Goal: Transaction & Acquisition: Book appointment/travel/reservation

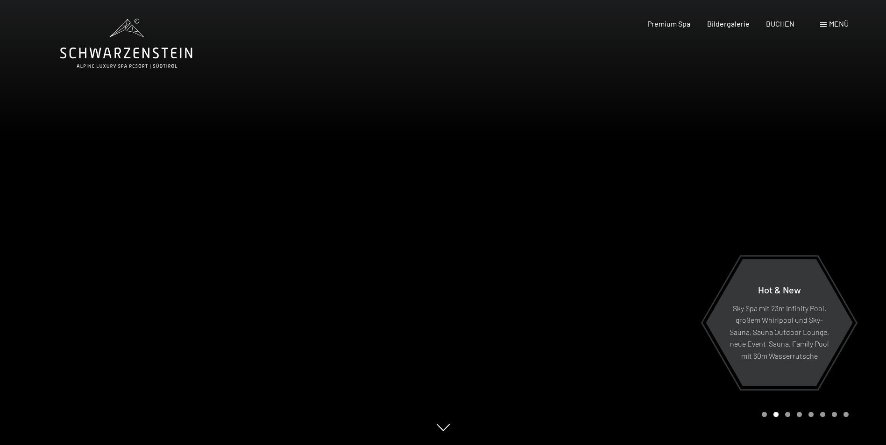
click at [835, 24] on span "Menü" at bounding box center [839, 23] width 20 height 9
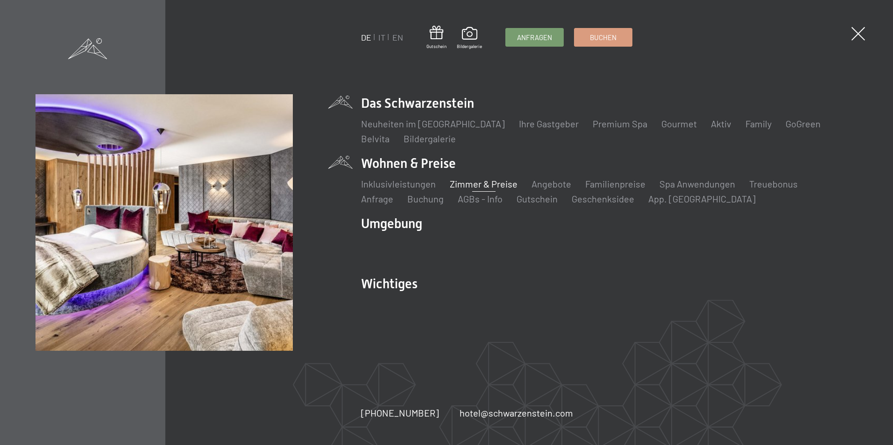
click at [470, 184] on link "Zimmer & Preise" at bounding box center [484, 183] width 68 height 11
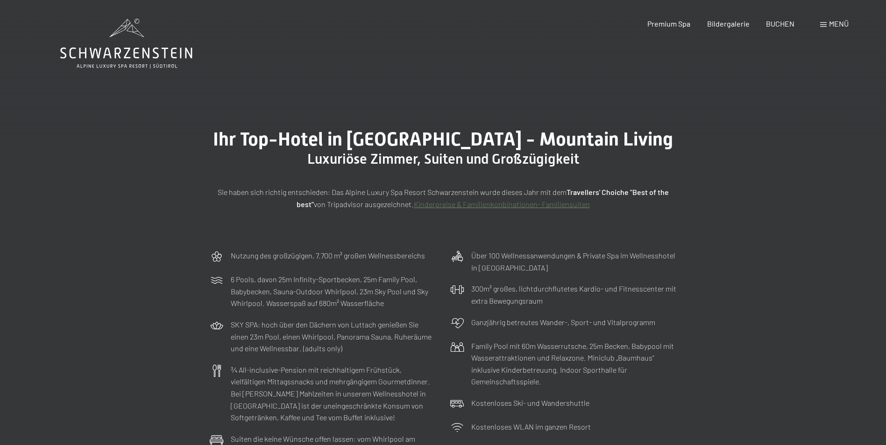
click at [825, 22] on span at bounding box center [823, 24] width 7 height 5
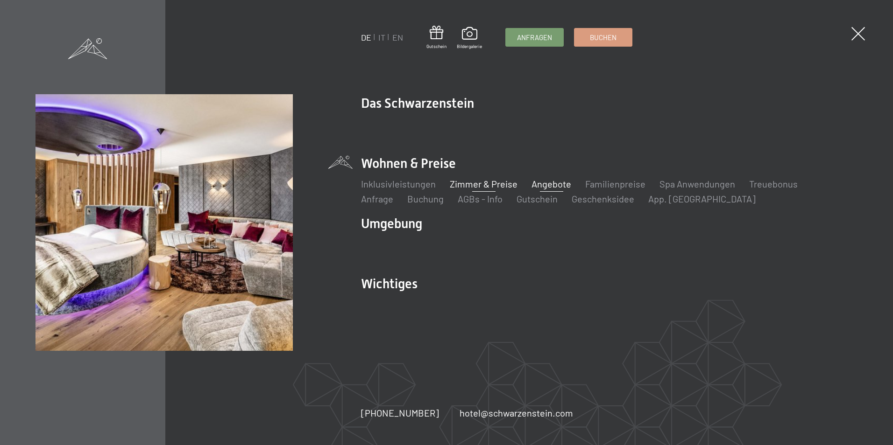
click at [552, 182] on link "Angebote" at bounding box center [551, 183] width 40 height 11
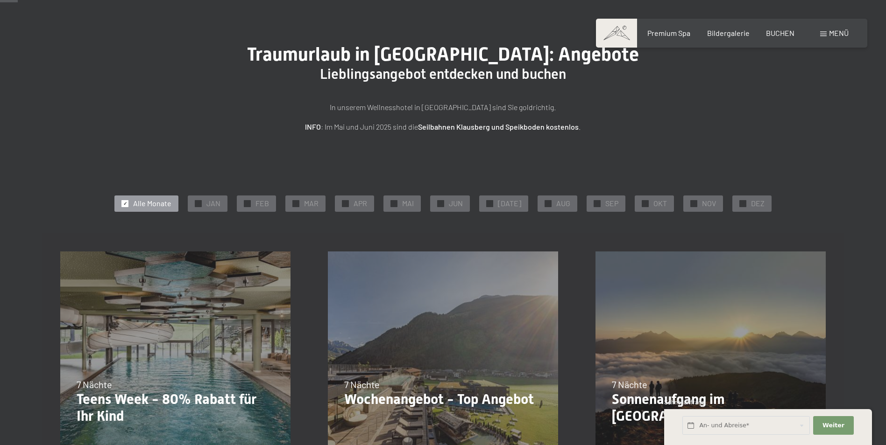
scroll to position [56, 0]
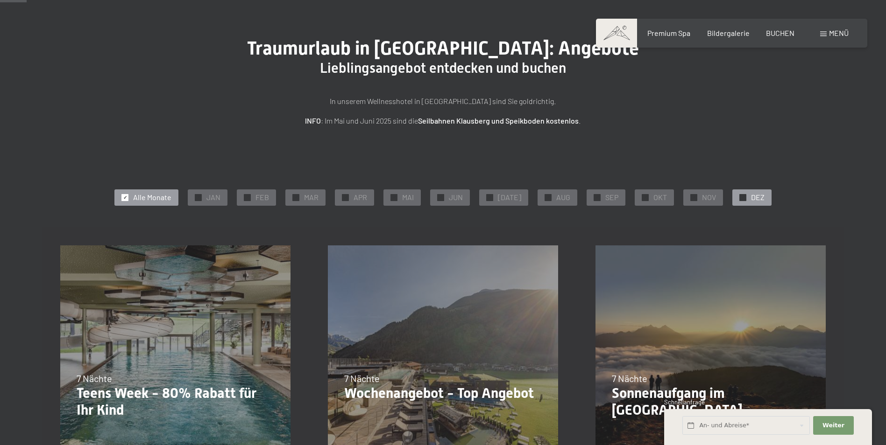
click at [751, 196] on span "DEZ" at bounding box center [758, 197] width 14 height 10
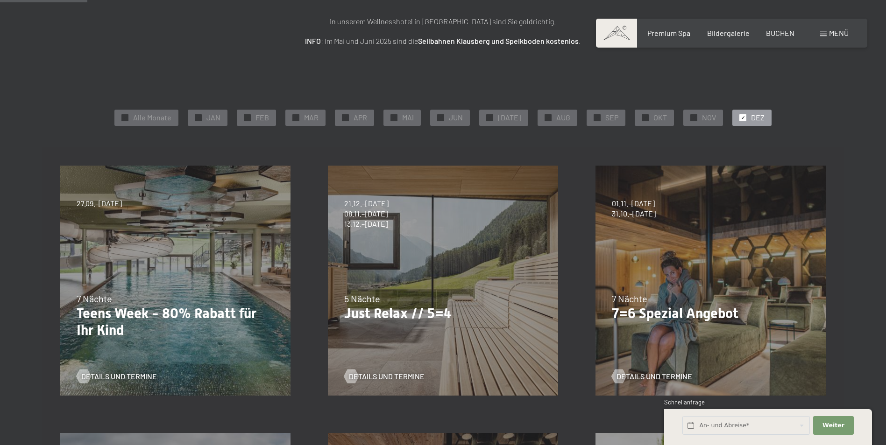
scroll to position [149, 0]
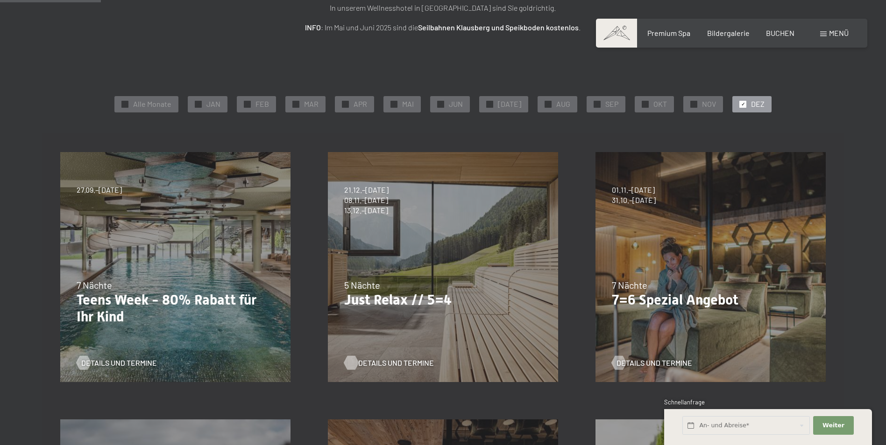
click at [383, 361] on span "Details und Termine" at bounding box center [396, 363] width 76 height 10
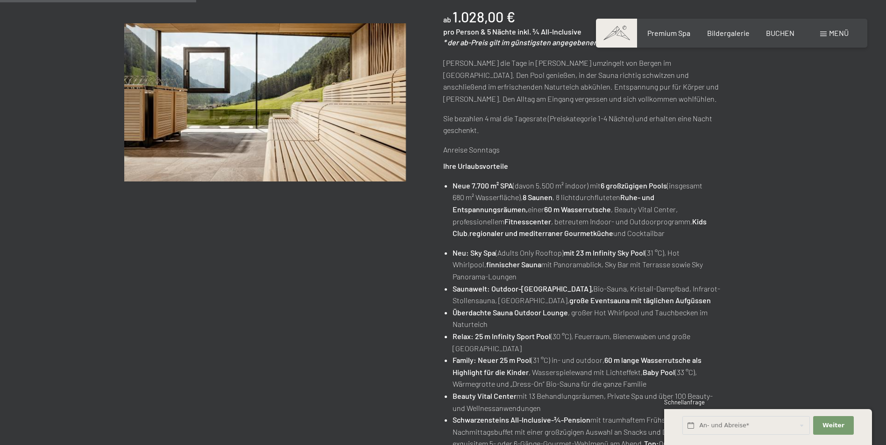
scroll to position [249, 0]
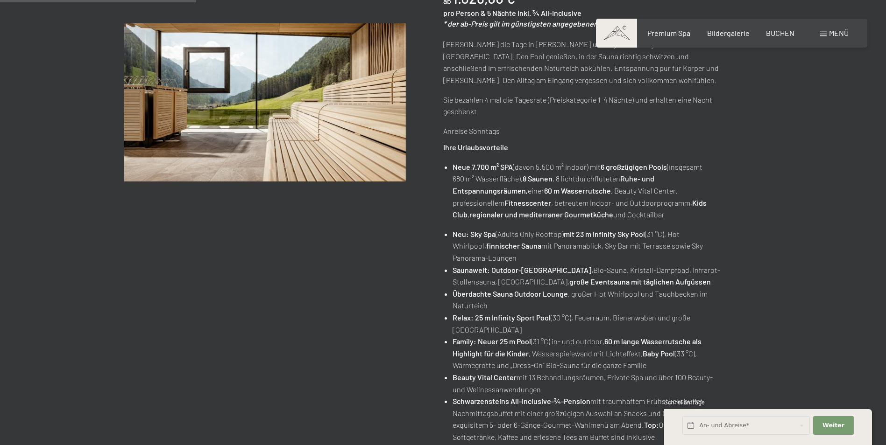
click at [810, 347] on div "Angebot wechseln (3 / 14) 07.09.–03.10.2025 • 21.12.–26.12.2025 • 11.01.–23.01.…" at bounding box center [443, 299] width 886 height 816
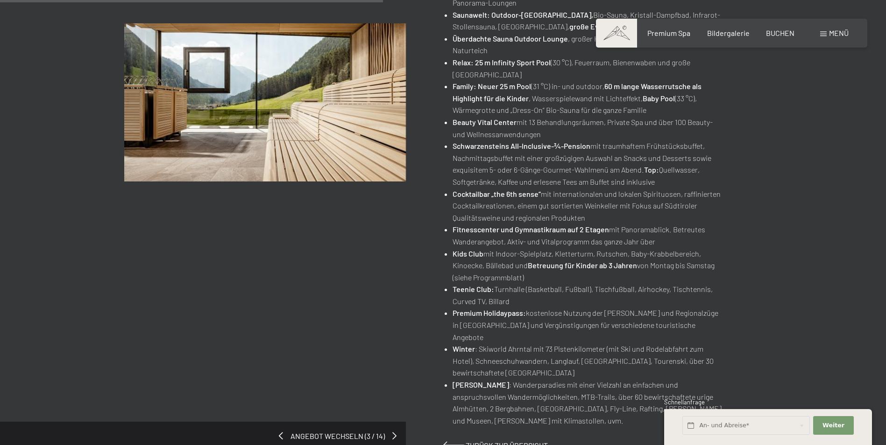
scroll to position [548, 0]
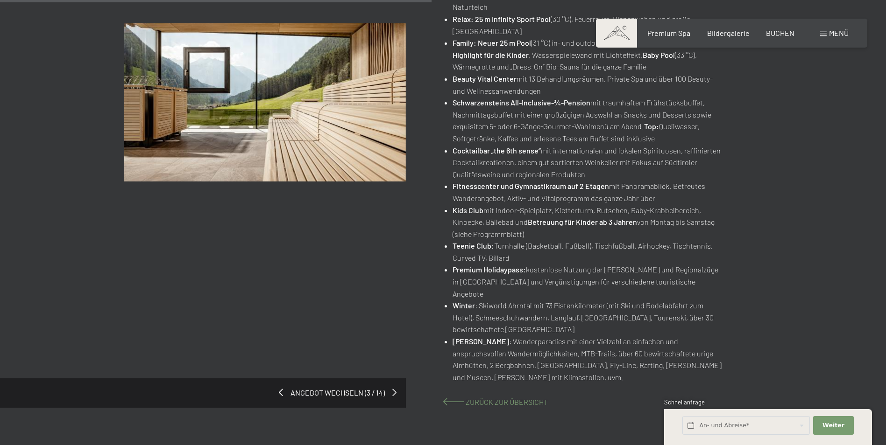
click at [530, 398] on span "Zurück zur Übersicht" at bounding box center [506, 402] width 82 height 9
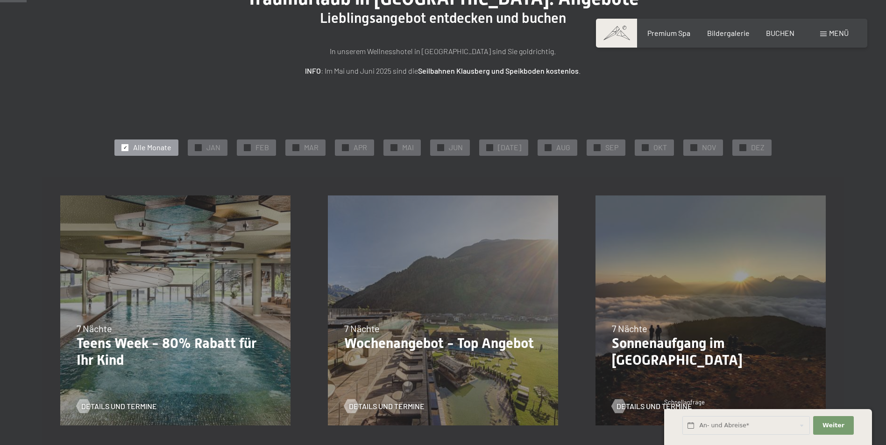
scroll to position [143, 0]
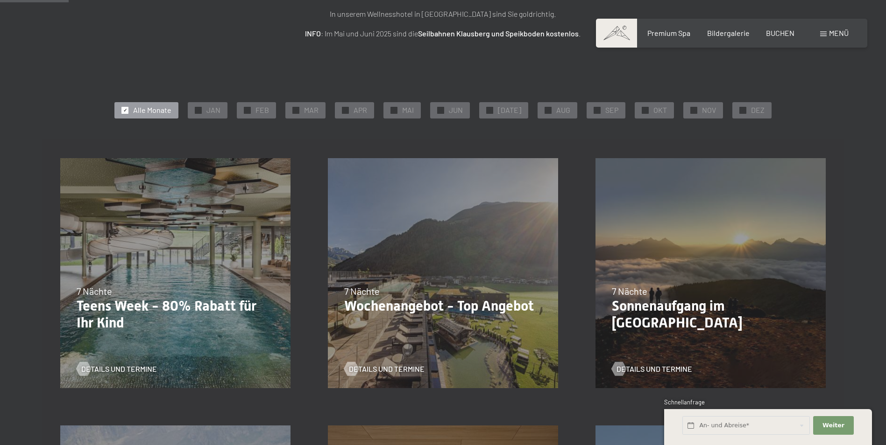
click at [836, 347] on div "31.08.–14.09.2025 7 Nächte Sonnenaufgang im Ahrntal Details und Termine" at bounding box center [711, 274] width 268 height 268
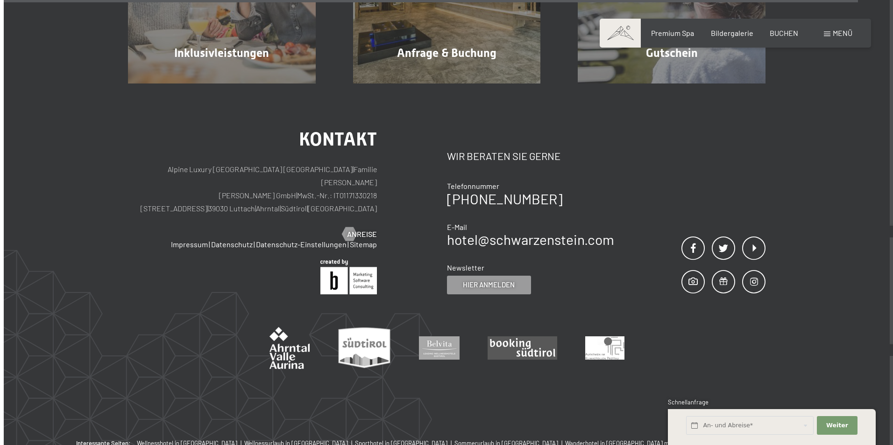
scroll to position [1824, 0]
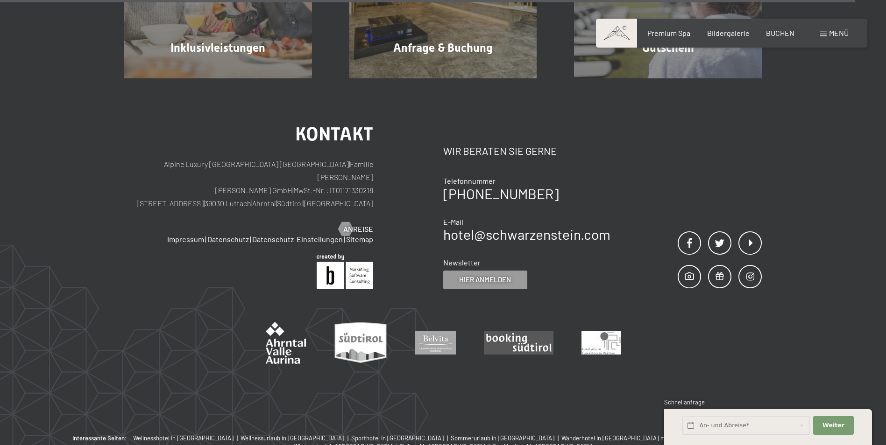
click at [821, 31] on div "Menü" at bounding box center [834, 33] width 28 height 10
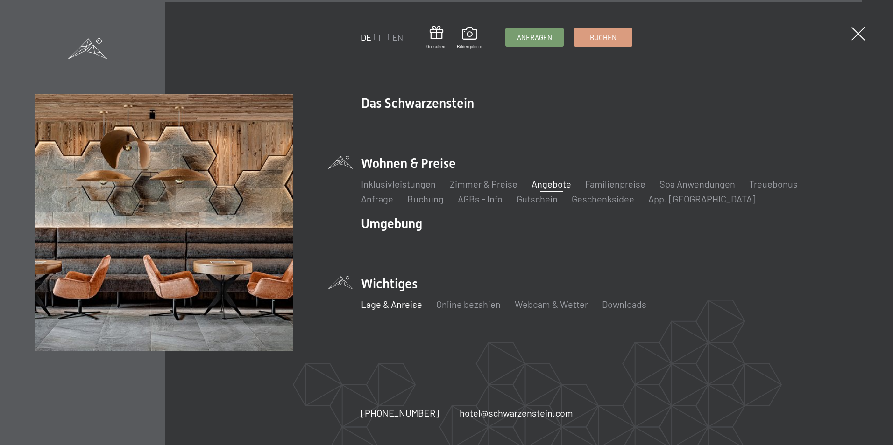
click at [392, 303] on link "Lage & Anreise" at bounding box center [391, 304] width 61 height 11
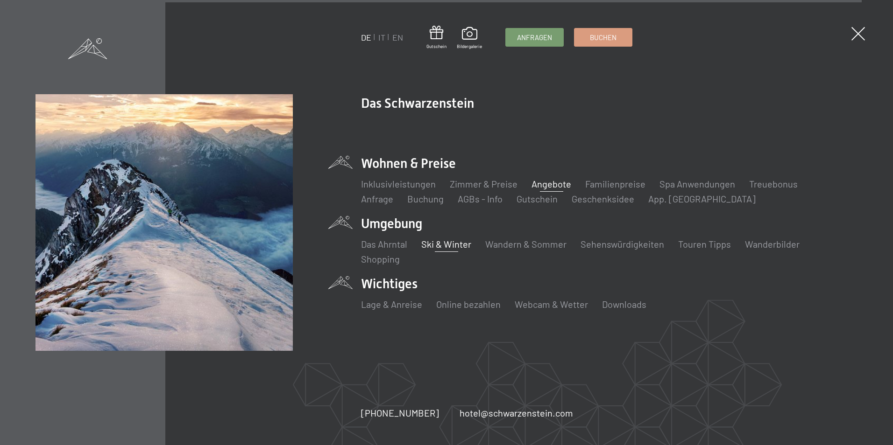
click at [444, 242] on link "Ski & Winter" at bounding box center [446, 244] width 50 height 11
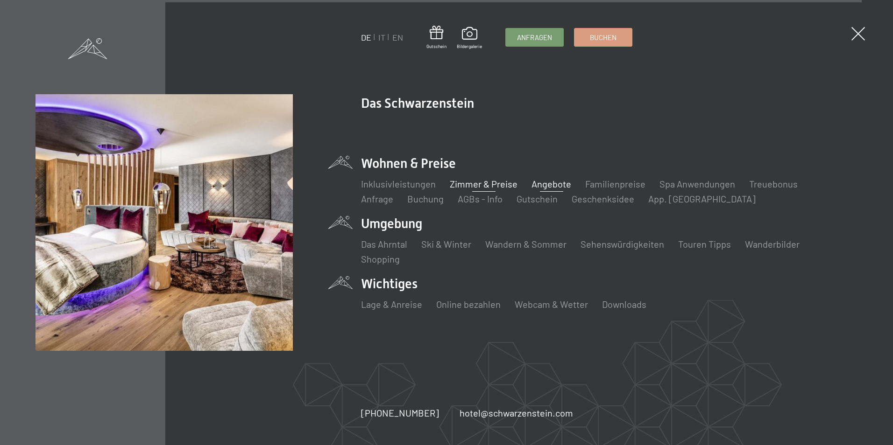
click at [477, 182] on link "Zimmer & Preise" at bounding box center [484, 183] width 68 height 11
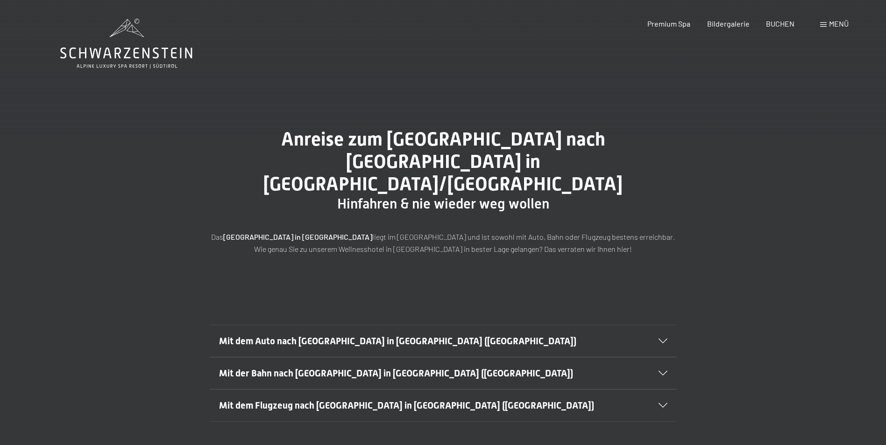
click at [388, 336] on span "Mit dem Auto nach [GEOGRAPHIC_DATA] in [GEOGRAPHIC_DATA] ([GEOGRAPHIC_DATA])" at bounding box center [397, 341] width 357 height 11
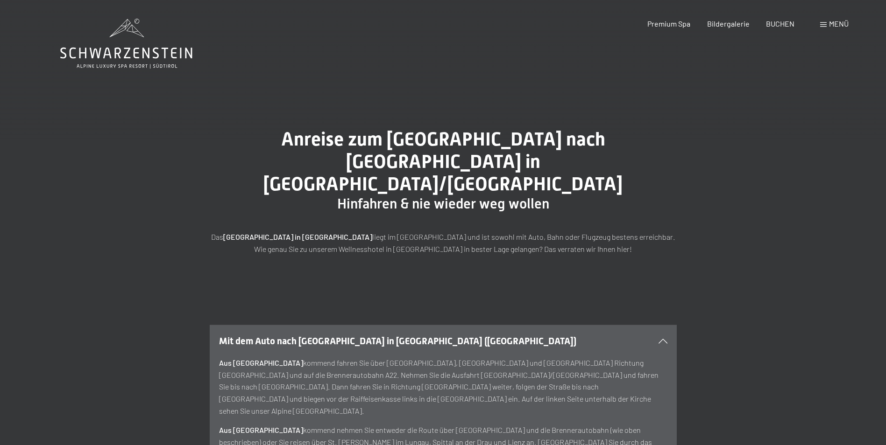
click at [661, 339] on icon at bounding box center [662, 341] width 9 height 5
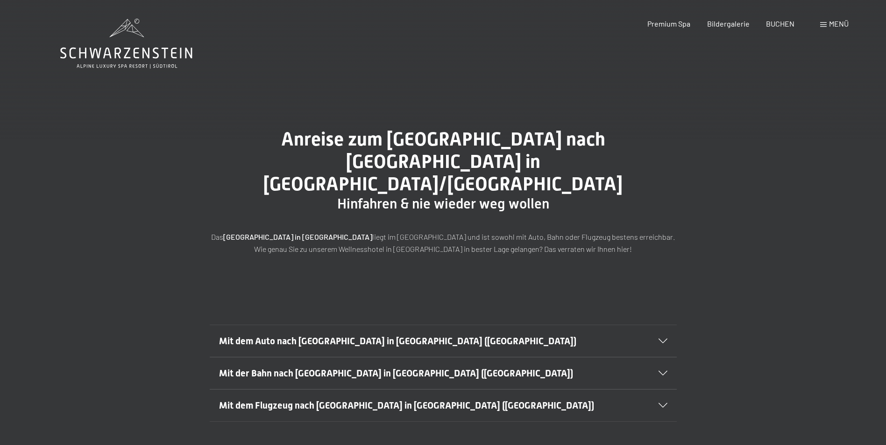
click at [660, 339] on icon at bounding box center [662, 341] width 9 height 5
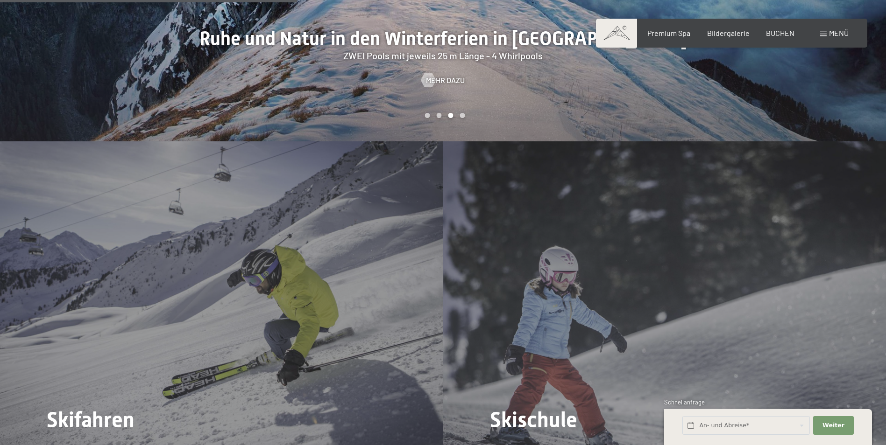
scroll to position [1158, 0]
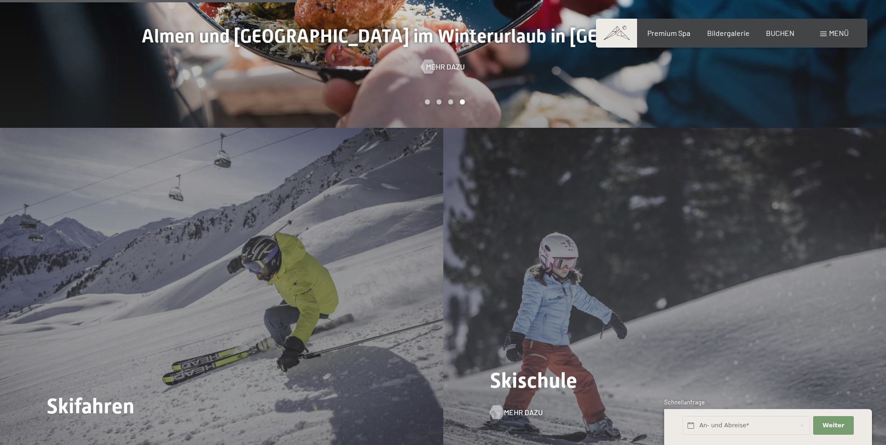
click at [519, 408] on span "Mehr dazu" at bounding box center [523, 413] width 39 height 10
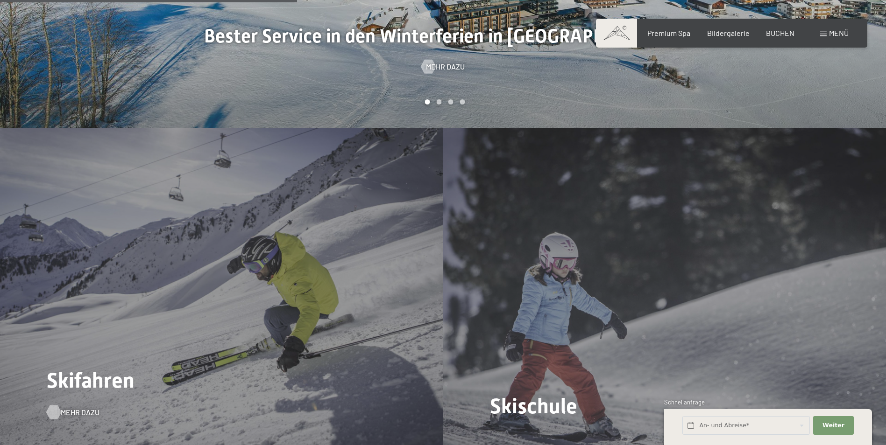
click at [70, 408] on span "Mehr dazu" at bounding box center [80, 413] width 39 height 10
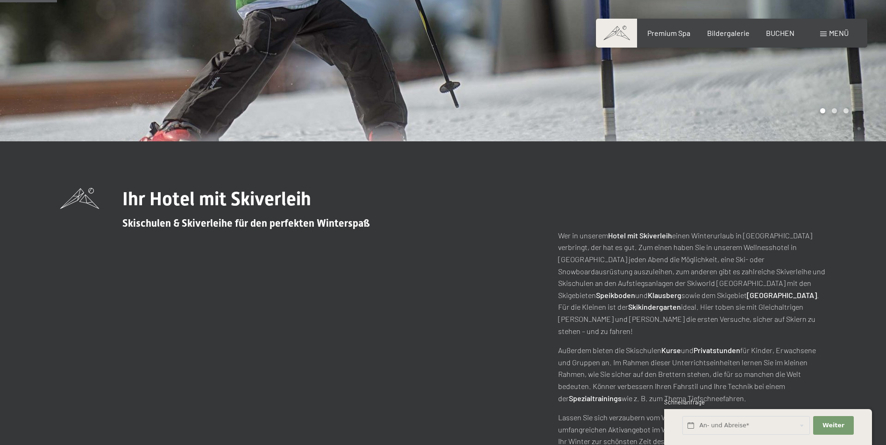
scroll to position [218, 0]
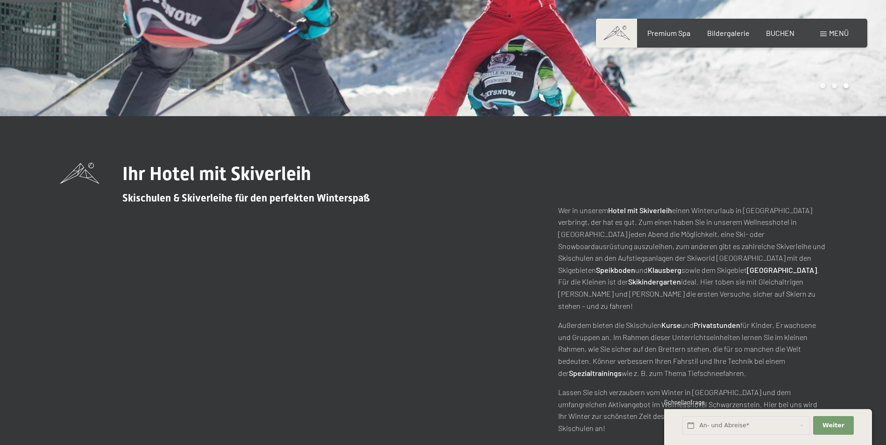
click at [832, 332] on div "Ihr Hotel mit Skiverleih Skischulen & Skiverleihe für den perfekten Winterspaß …" at bounding box center [443, 299] width 836 height 272
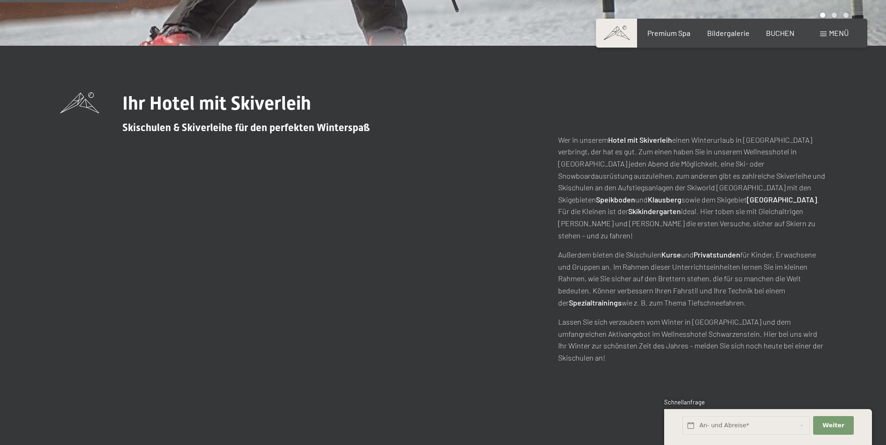
scroll to position [293, 0]
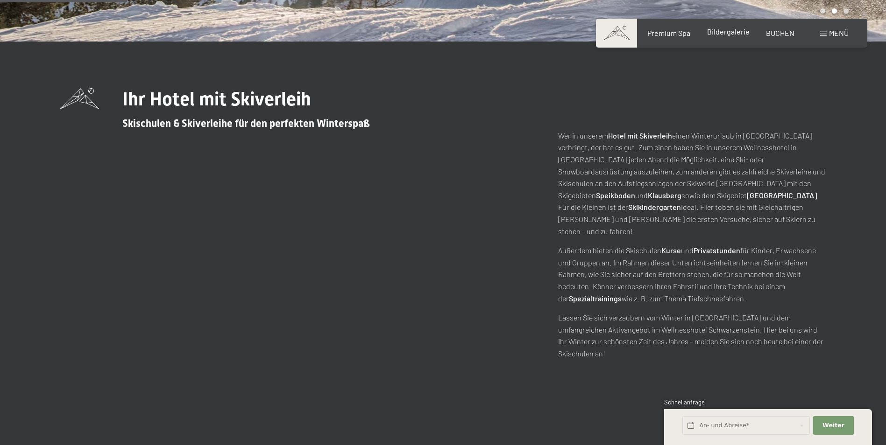
click at [736, 31] on span "Bildergalerie" at bounding box center [728, 31] width 42 height 9
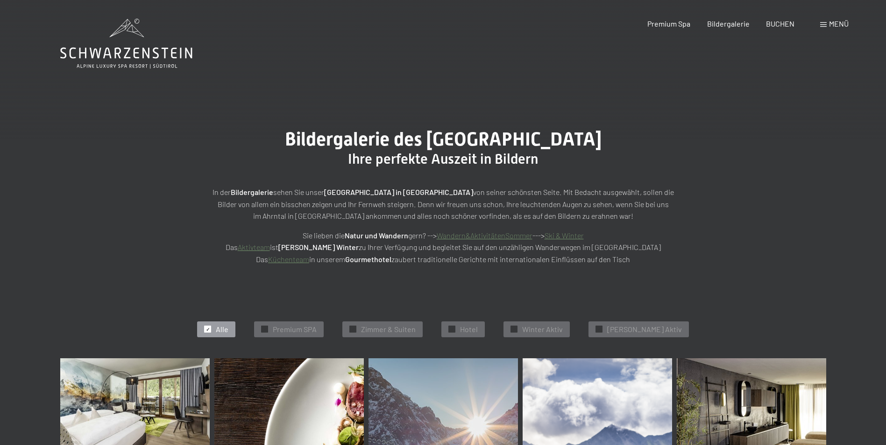
click at [152, 400] on img at bounding box center [134, 408] width 149 height 99
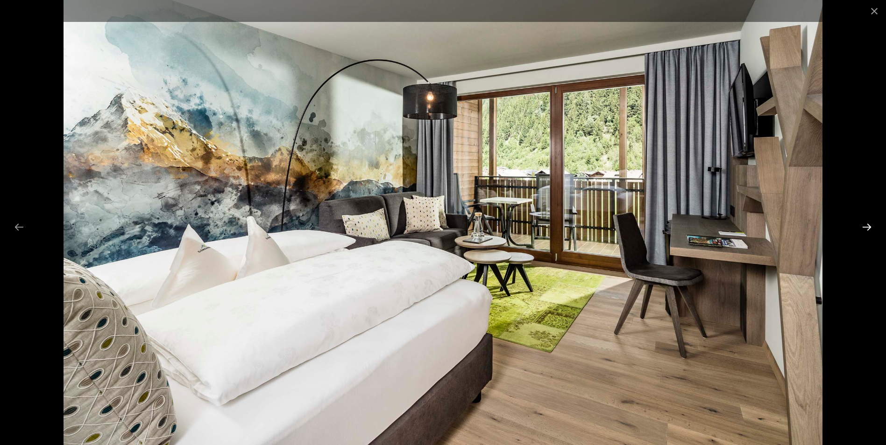
click at [869, 226] on button "Next slide" at bounding box center [867, 227] width 20 height 18
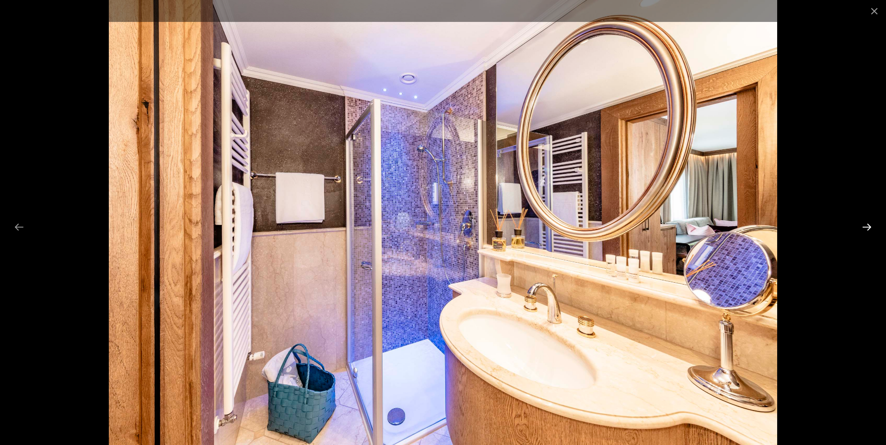
click at [869, 226] on button "Next slide" at bounding box center [867, 227] width 20 height 18
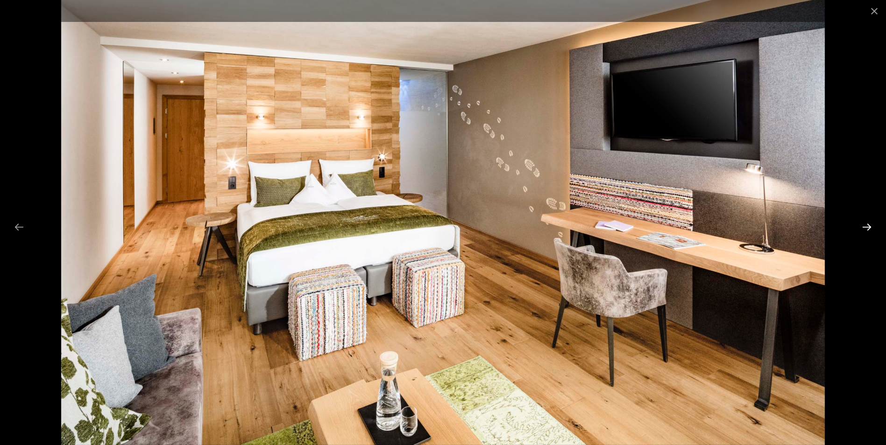
click at [869, 226] on button "Next slide" at bounding box center [867, 227] width 20 height 18
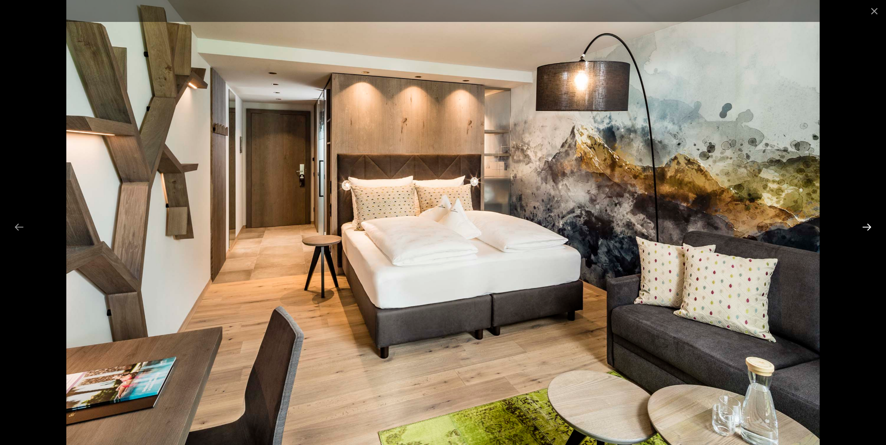
click at [869, 226] on button "Next slide" at bounding box center [867, 227] width 20 height 18
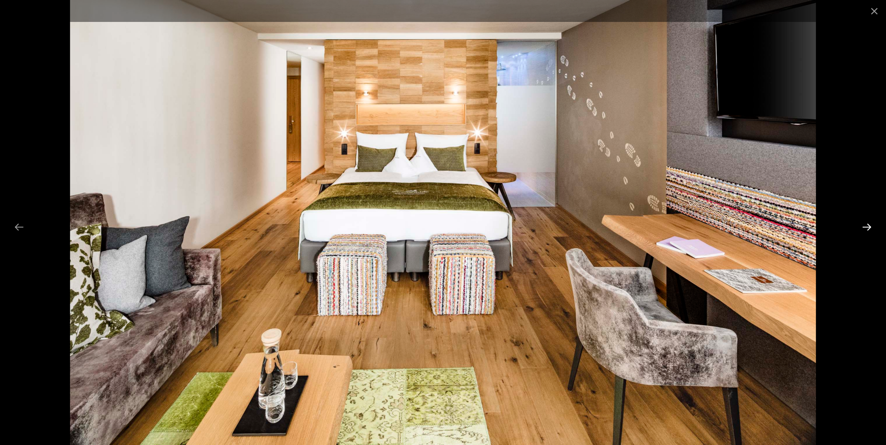
click at [869, 226] on button "Next slide" at bounding box center [867, 227] width 20 height 18
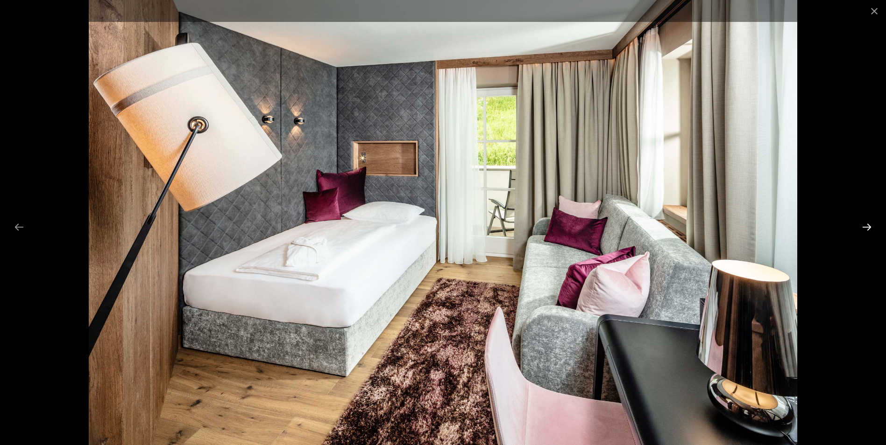
click at [869, 226] on button "Next slide" at bounding box center [867, 227] width 20 height 18
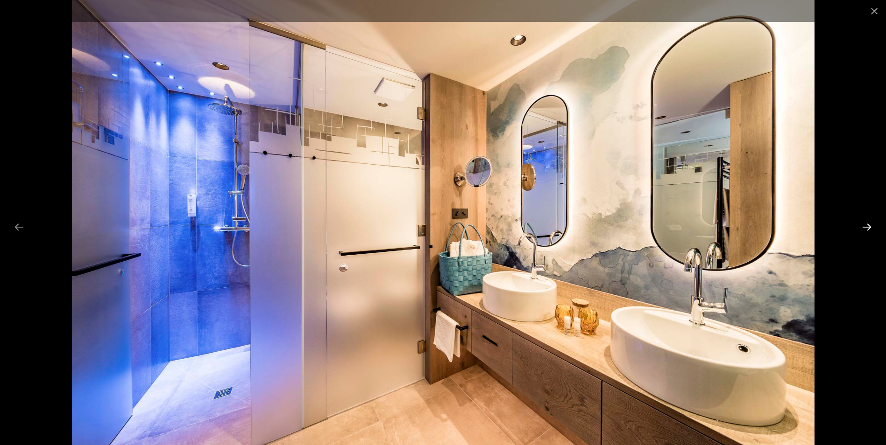
click at [869, 226] on button "Next slide" at bounding box center [867, 227] width 20 height 18
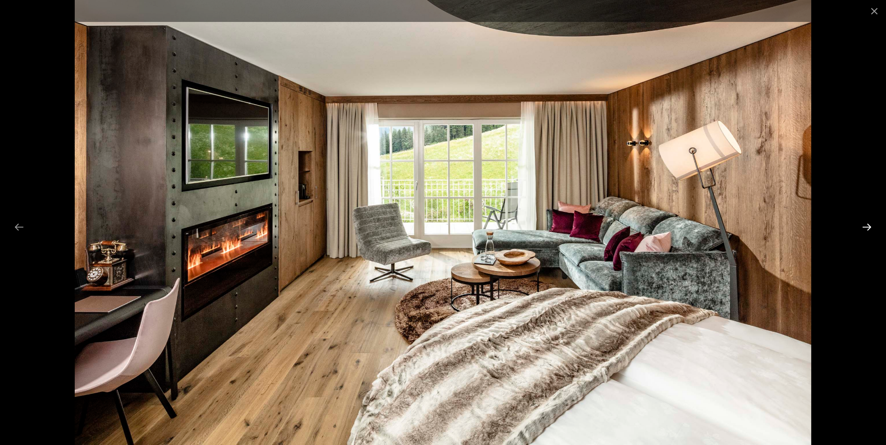
click at [869, 226] on button "Next slide" at bounding box center [867, 227] width 20 height 18
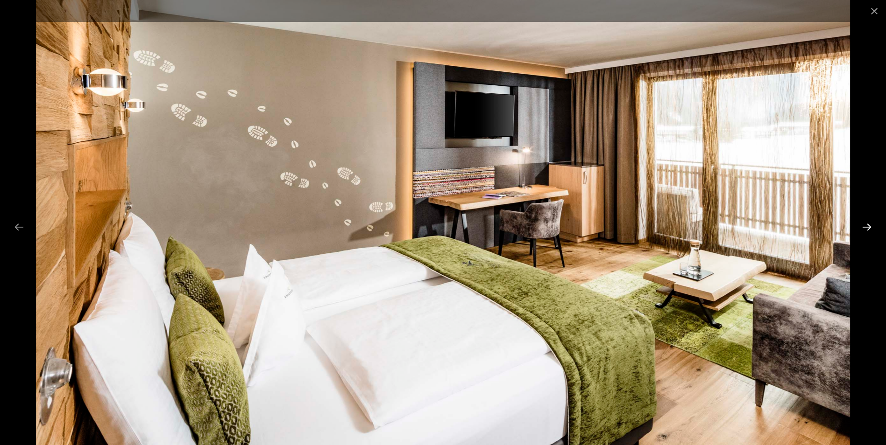
click at [869, 226] on button "Next slide" at bounding box center [867, 227] width 20 height 18
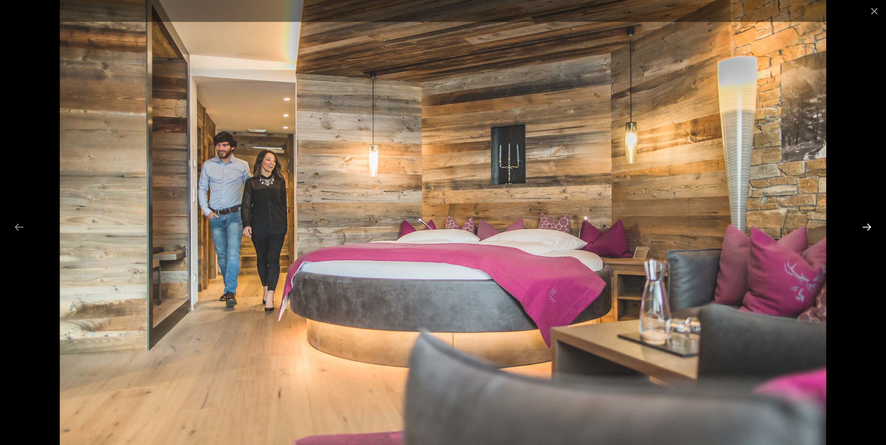
click at [869, 225] on button "Next slide" at bounding box center [867, 227] width 20 height 18
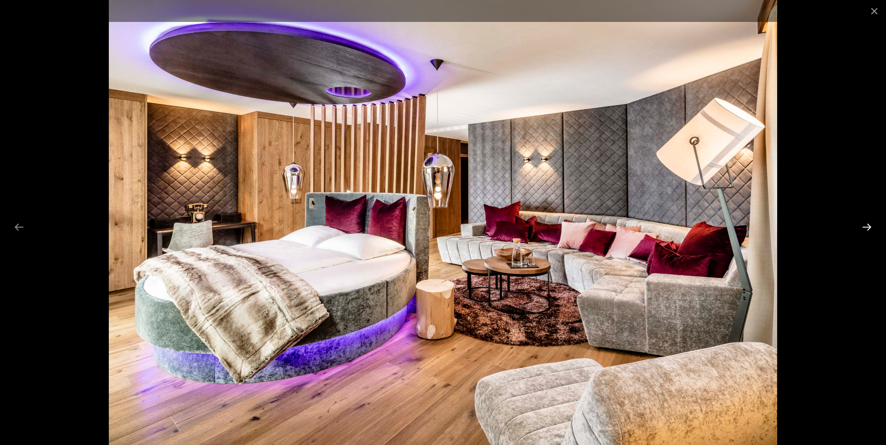
click at [869, 225] on button "Next slide" at bounding box center [867, 227] width 20 height 18
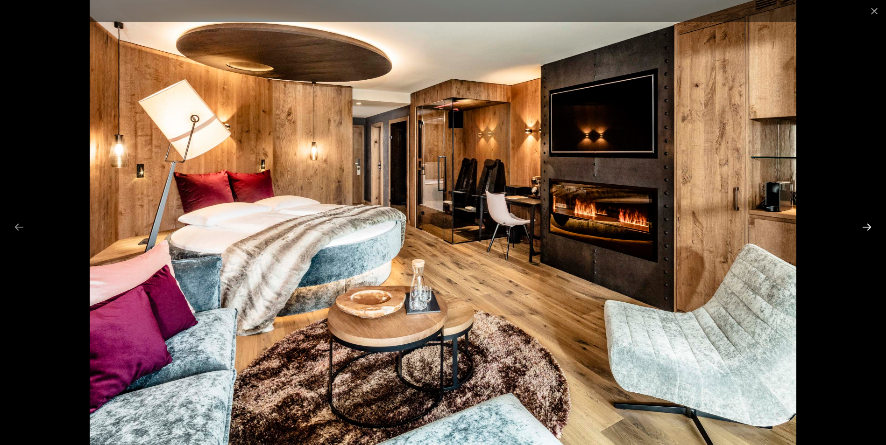
click at [869, 225] on button "Next slide" at bounding box center [867, 227] width 20 height 18
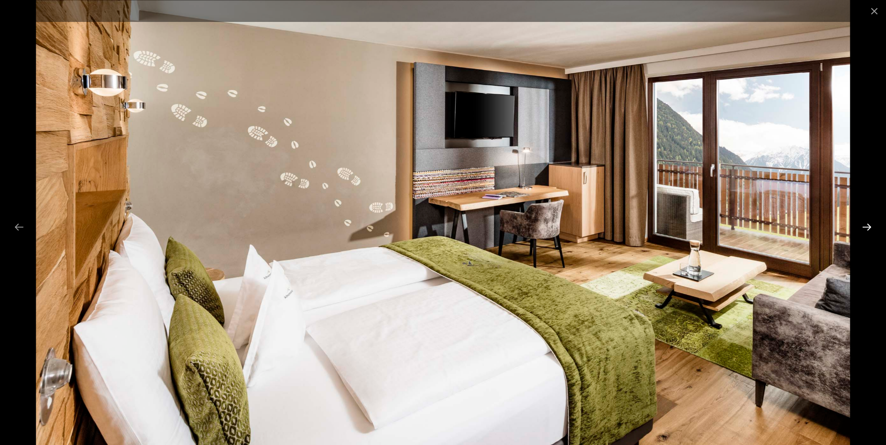
click at [869, 225] on button "Next slide" at bounding box center [867, 227] width 20 height 18
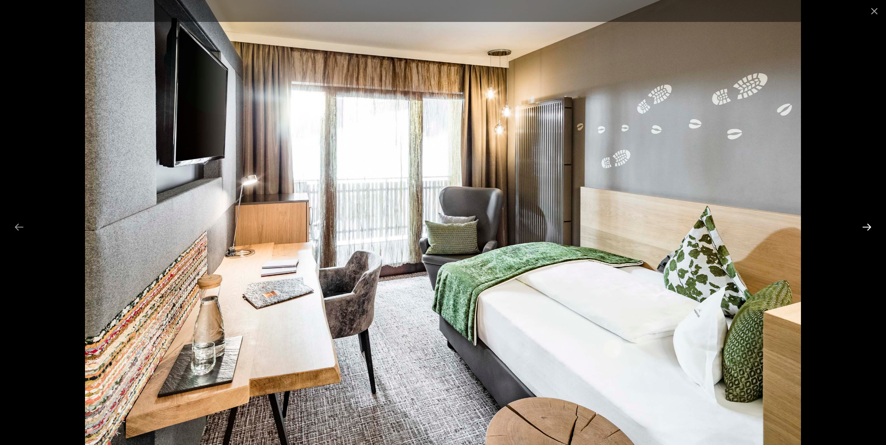
click at [869, 224] on button "Next slide" at bounding box center [867, 227] width 20 height 18
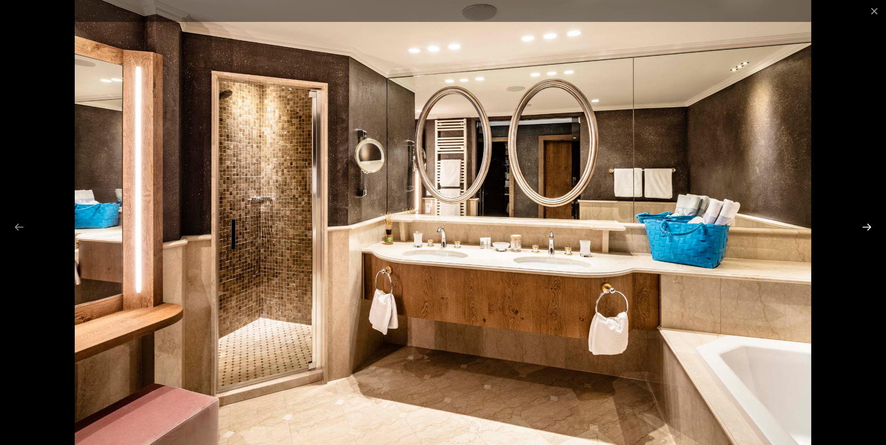
click at [869, 224] on button "Next slide" at bounding box center [867, 227] width 20 height 18
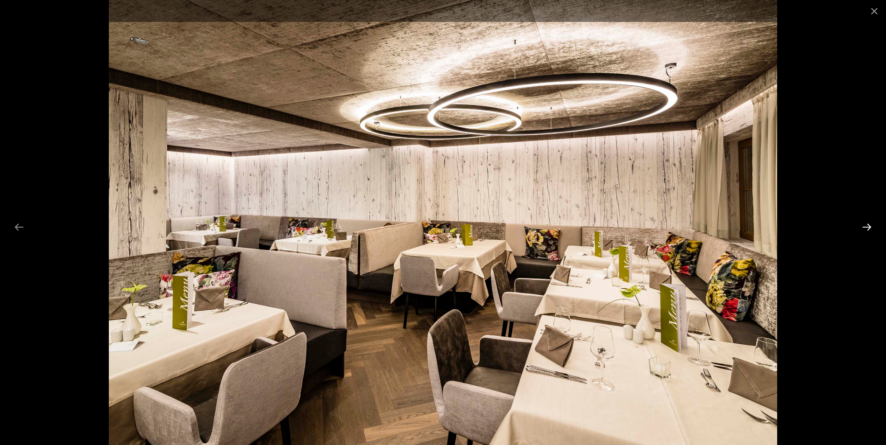
click at [869, 224] on button "Next slide" at bounding box center [867, 227] width 20 height 18
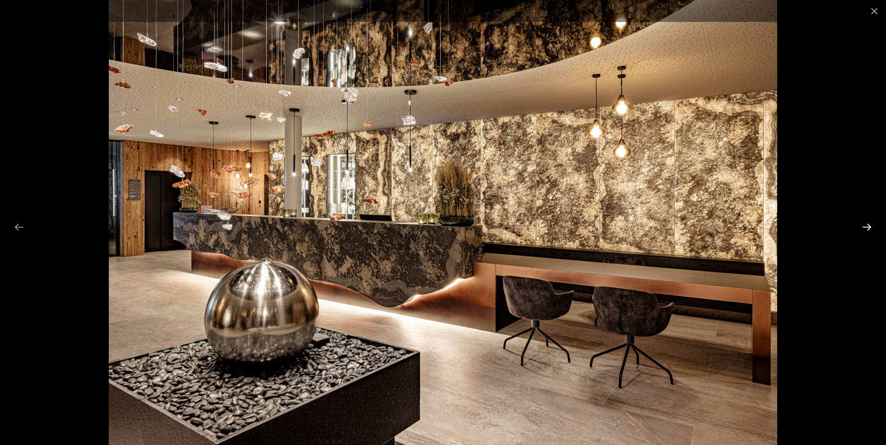
click at [869, 224] on button "Next slide" at bounding box center [867, 227] width 20 height 18
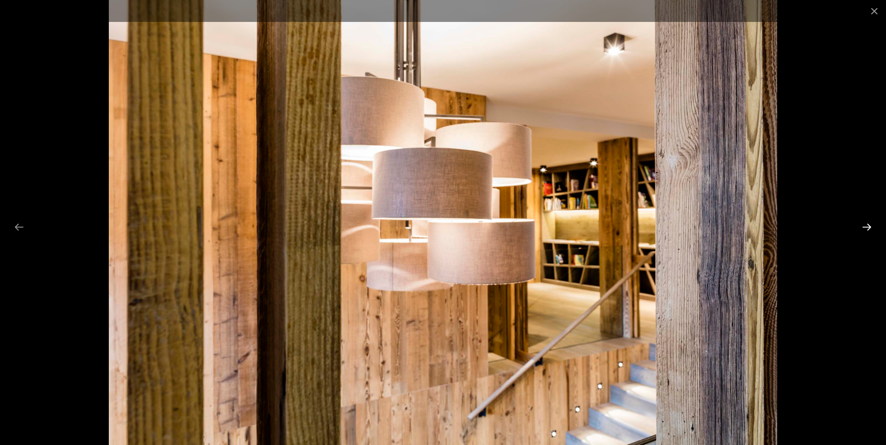
click at [869, 224] on button "Next slide" at bounding box center [867, 227] width 20 height 18
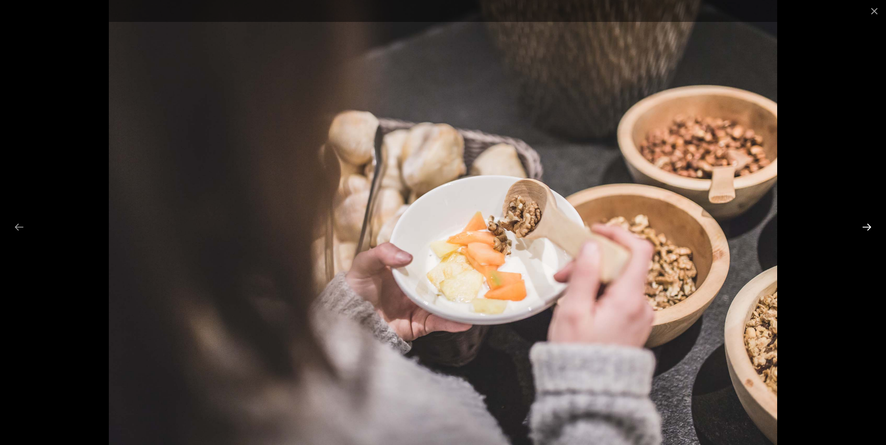
click at [869, 224] on button "Next slide" at bounding box center [867, 227] width 20 height 18
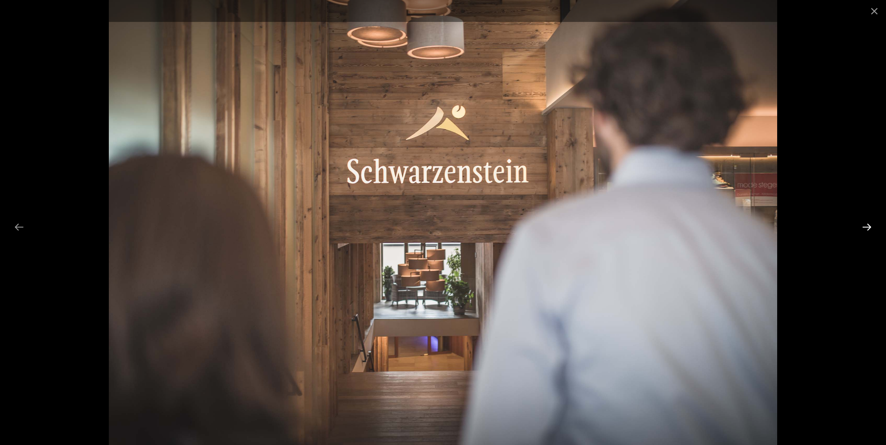
click at [869, 224] on button "Next slide" at bounding box center [867, 227] width 20 height 18
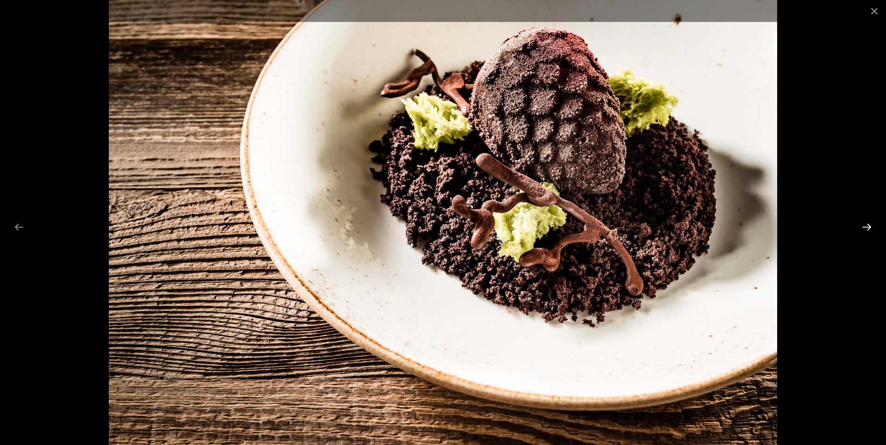
click at [869, 224] on button "Next slide" at bounding box center [867, 227] width 20 height 18
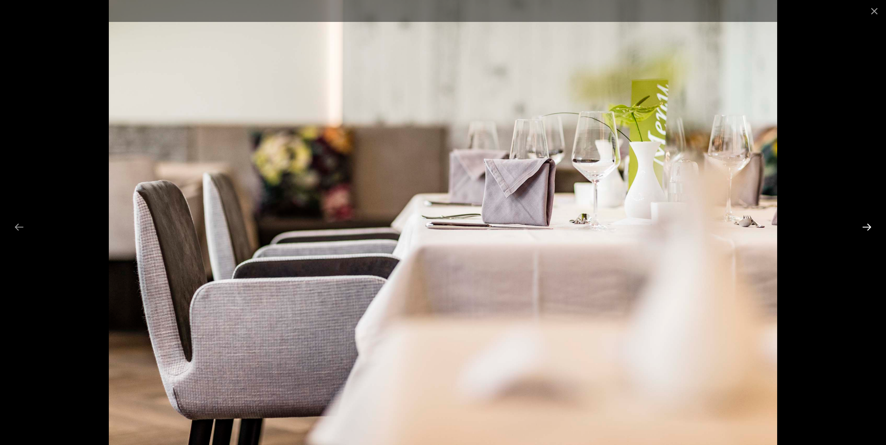
click at [869, 224] on button "Next slide" at bounding box center [867, 227] width 20 height 18
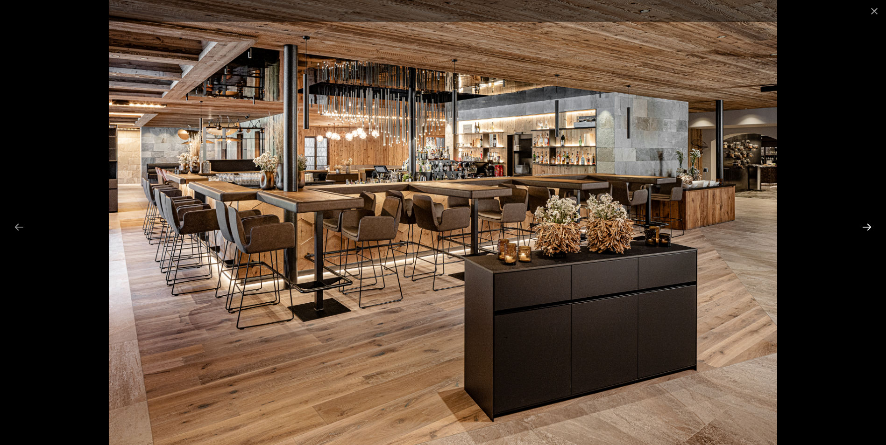
click at [871, 224] on button "Next slide" at bounding box center [867, 227] width 20 height 18
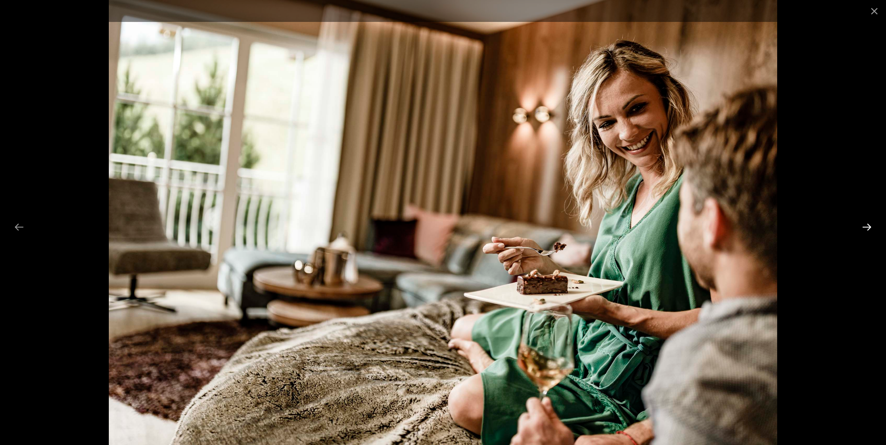
click at [869, 224] on button "Next slide" at bounding box center [867, 227] width 20 height 18
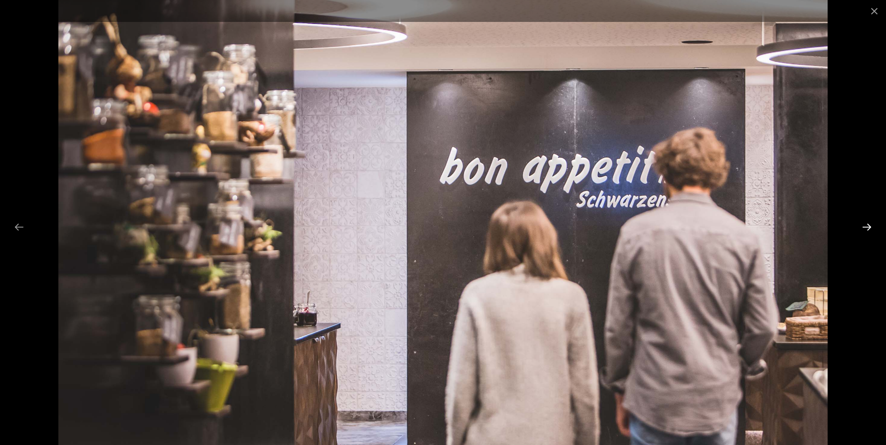
click at [869, 224] on button "Next slide" at bounding box center [867, 227] width 20 height 18
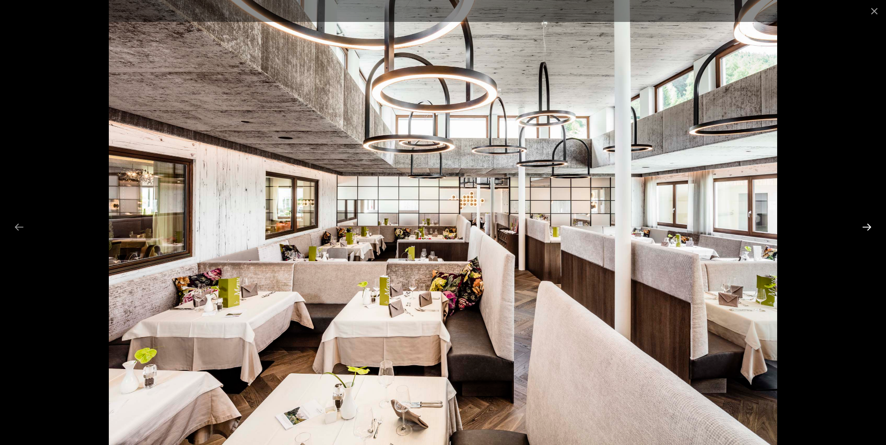
click at [869, 224] on button "Next slide" at bounding box center [867, 227] width 20 height 18
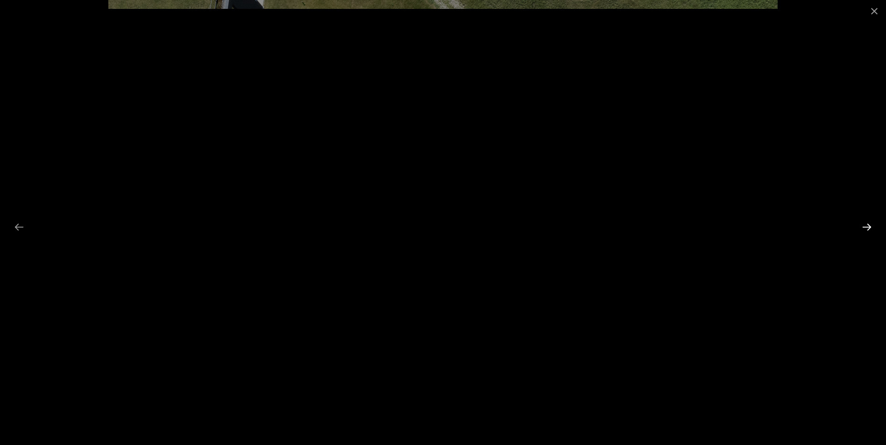
click at [868, 225] on button "Next slide" at bounding box center [867, 227] width 20 height 18
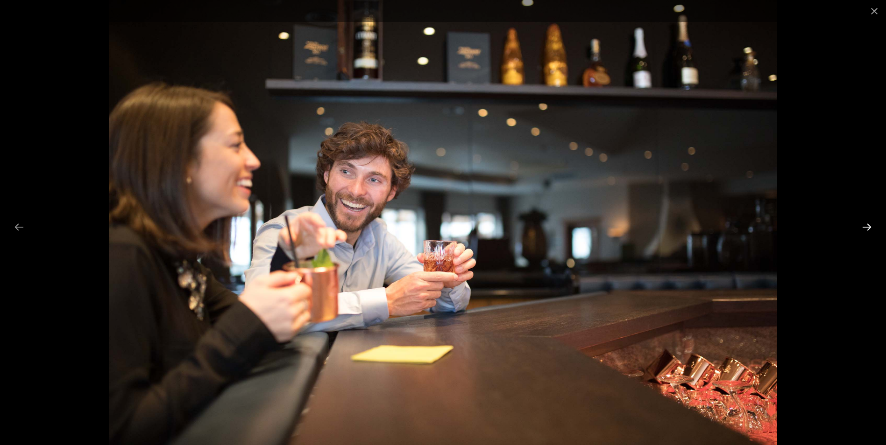
click at [868, 225] on button "Next slide" at bounding box center [867, 227] width 20 height 18
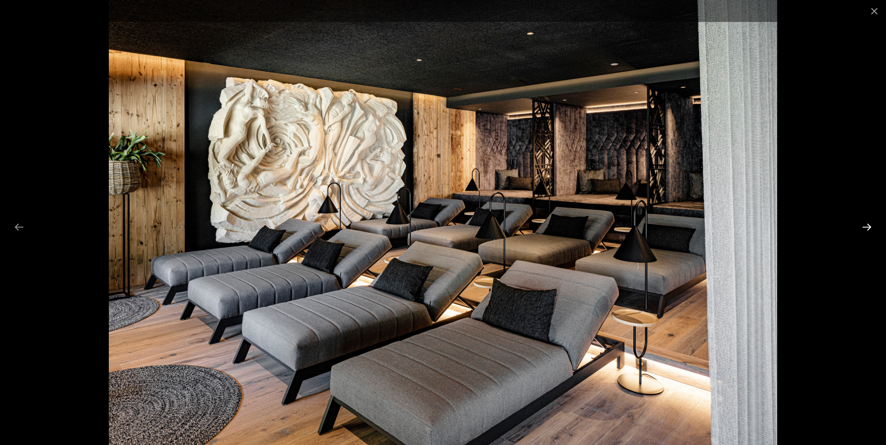
click at [868, 225] on button "Next slide" at bounding box center [867, 227] width 20 height 18
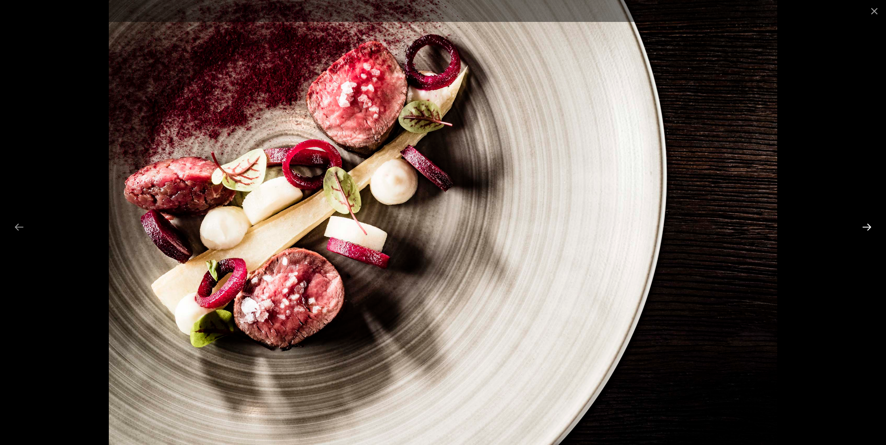
click at [868, 225] on button "Next slide" at bounding box center [867, 227] width 20 height 18
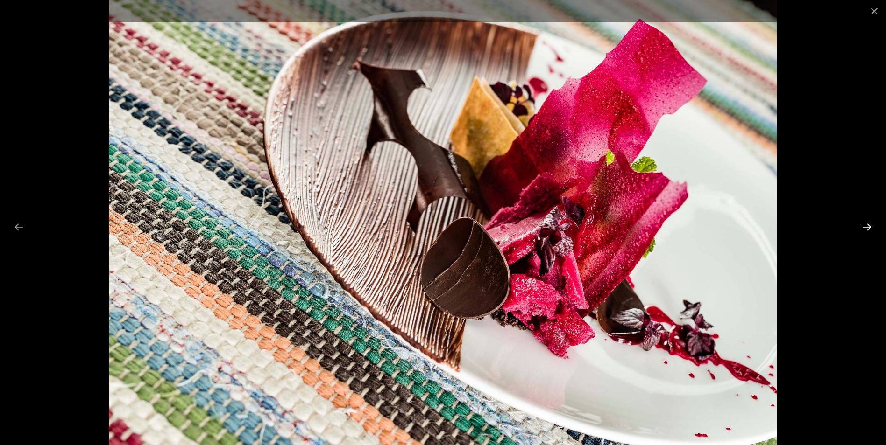
click at [868, 225] on button "Next slide" at bounding box center [867, 227] width 20 height 18
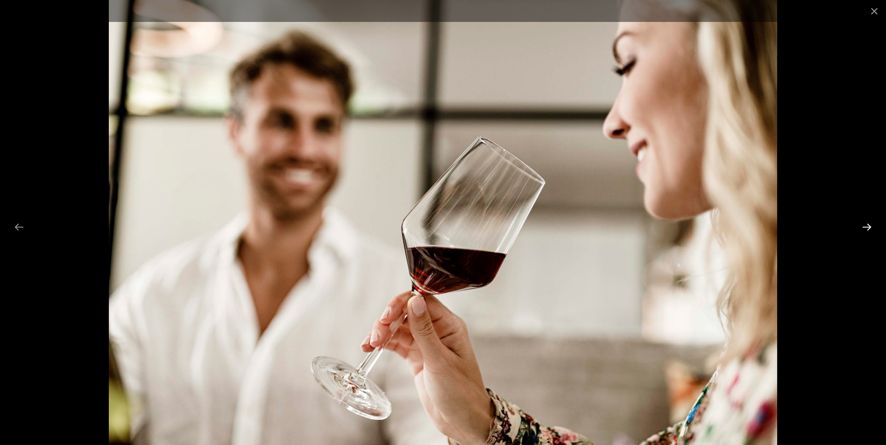
click at [868, 225] on button "Next slide" at bounding box center [867, 227] width 20 height 18
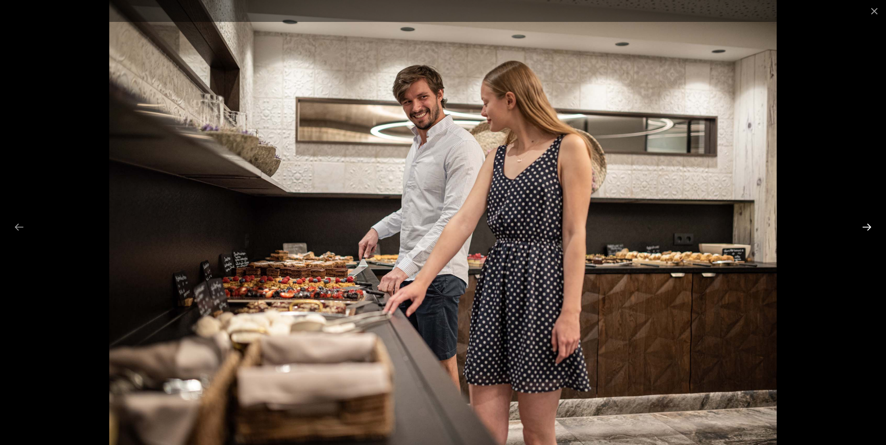
click at [868, 225] on button "Next slide" at bounding box center [867, 227] width 20 height 18
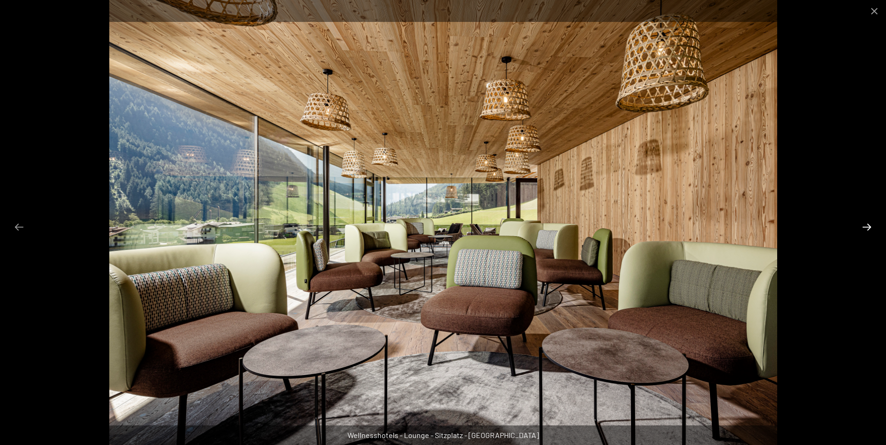
click at [868, 225] on button "Next slide" at bounding box center [867, 227] width 20 height 18
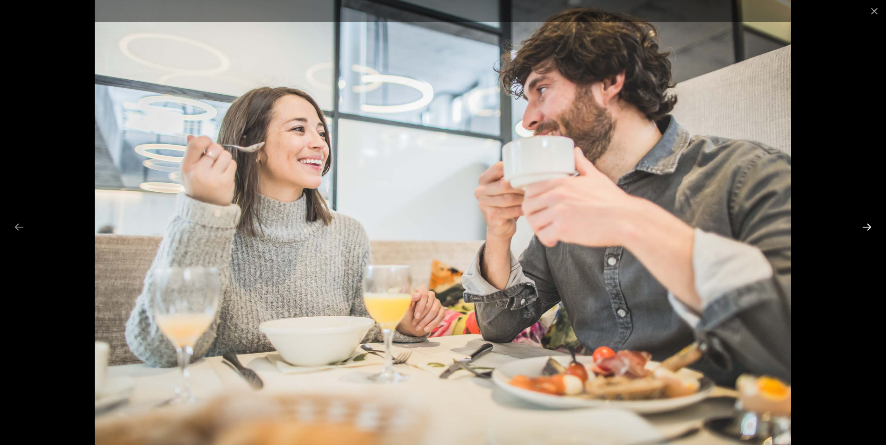
click at [868, 225] on button "Next slide" at bounding box center [867, 227] width 20 height 18
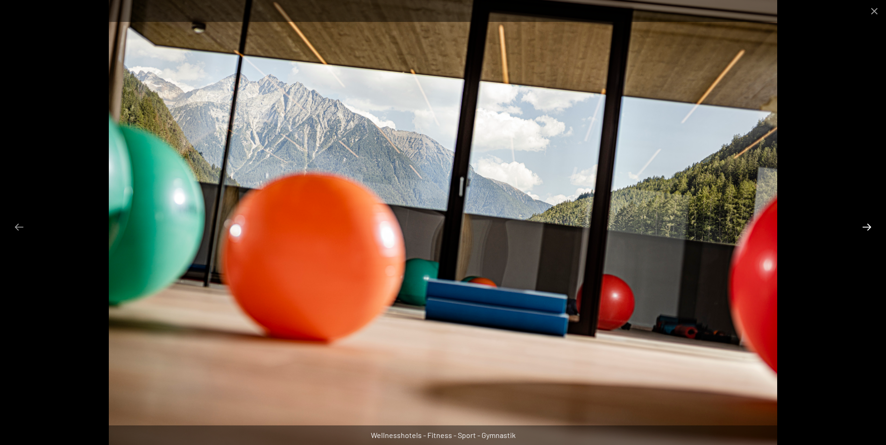
click at [868, 225] on button "Next slide" at bounding box center [867, 227] width 20 height 18
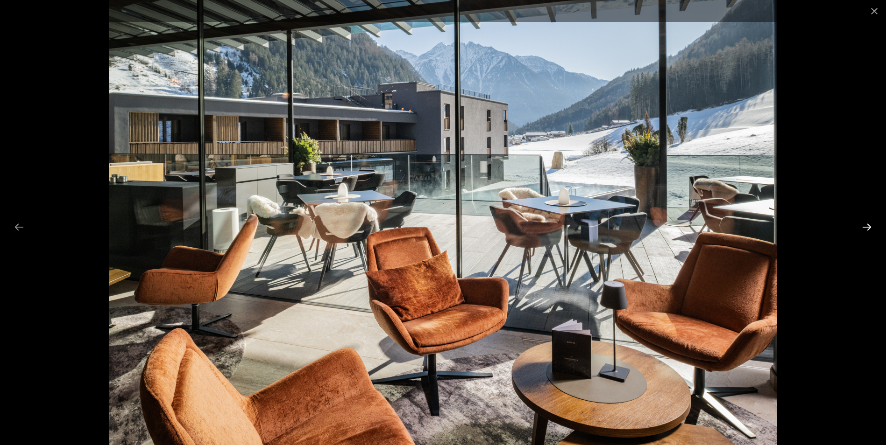
click at [869, 225] on button "Next slide" at bounding box center [867, 227] width 20 height 18
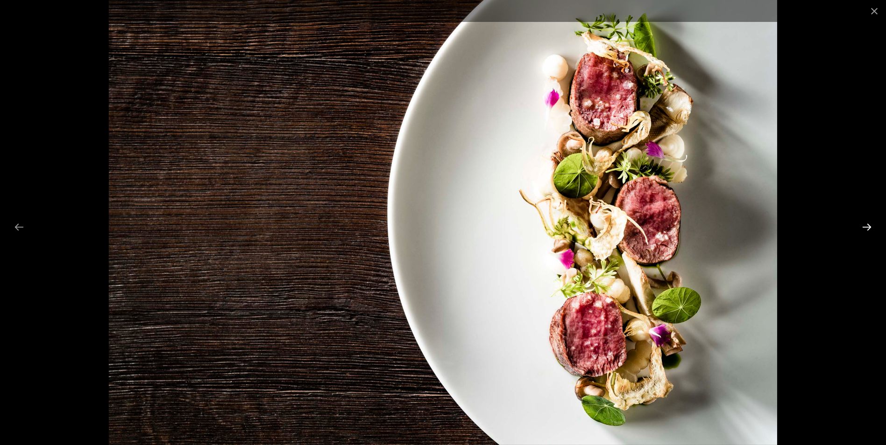
click at [869, 225] on button "Next slide" at bounding box center [867, 227] width 20 height 18
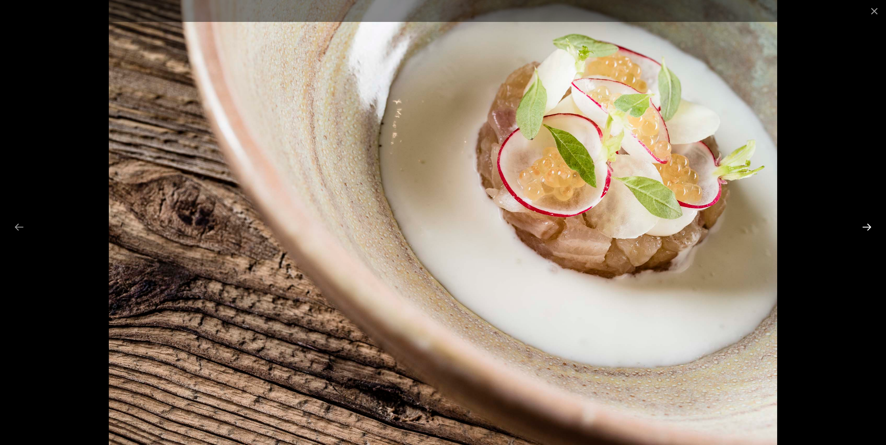
click at [869, 225] on button "Next slide" at bounding box center [867, 227] width 20 height 18
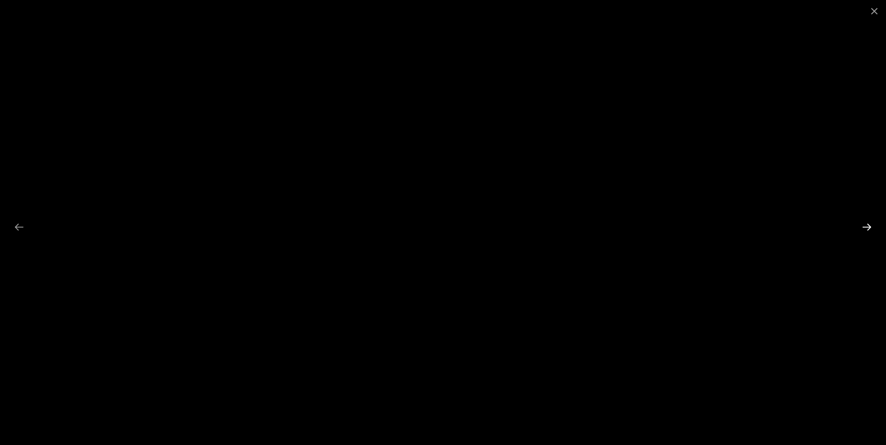
click at [870, 225] on button "Next slide" at bounding box center [867, 227] width 20 height 18
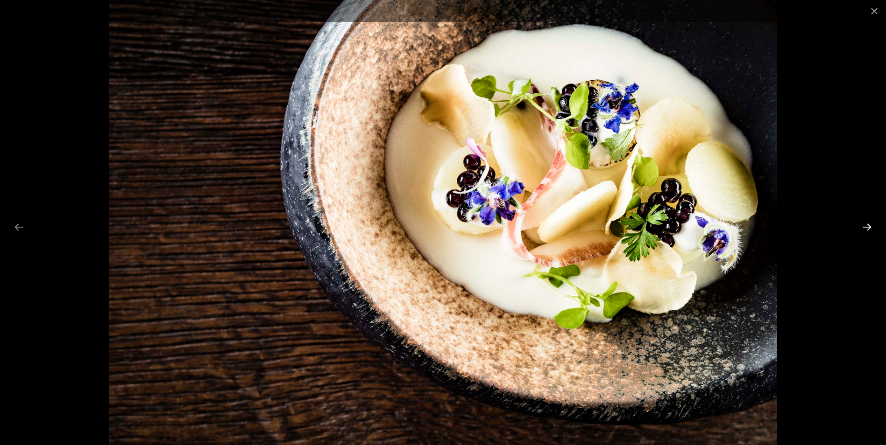
click at [870, 224] on button "Next slide" at bounding box center [867, 227] width 20 height 18
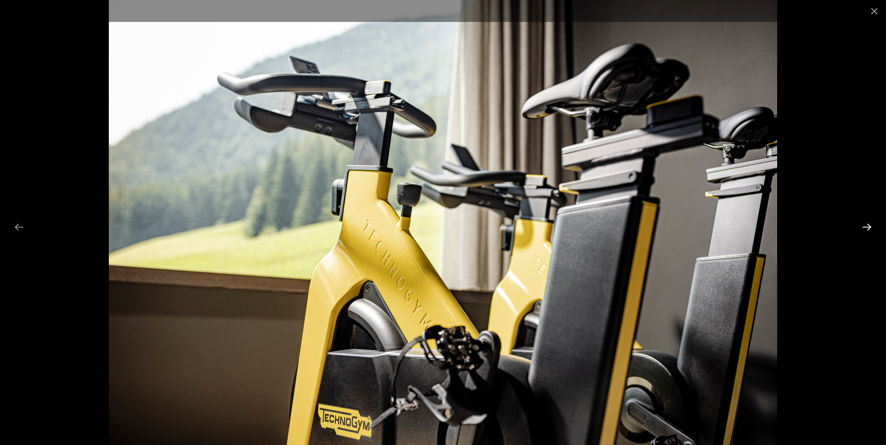
click at [870, 224] on button "Next slide" at bounding box center [867, 227] width 20 height 18
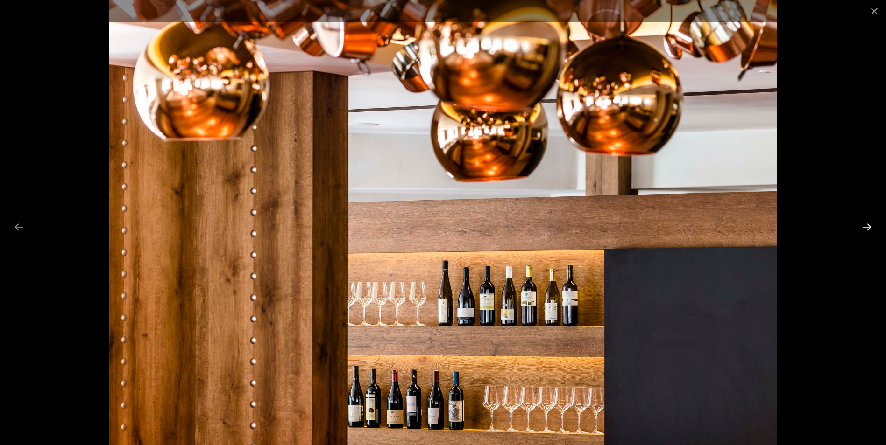
click at [870, 224] on button "Next slide" at bounding box center [867, 227] width 20 height 18
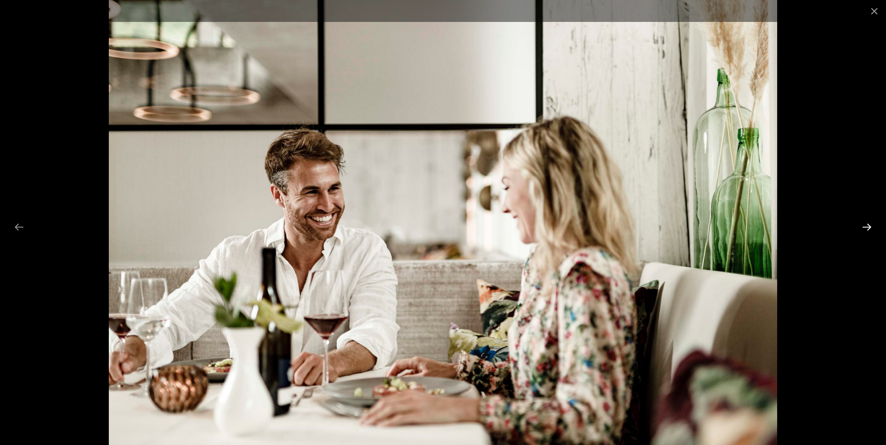
click at [870, 224] on button "Next slide" at bounding box center [867, 227] width 20 height 18
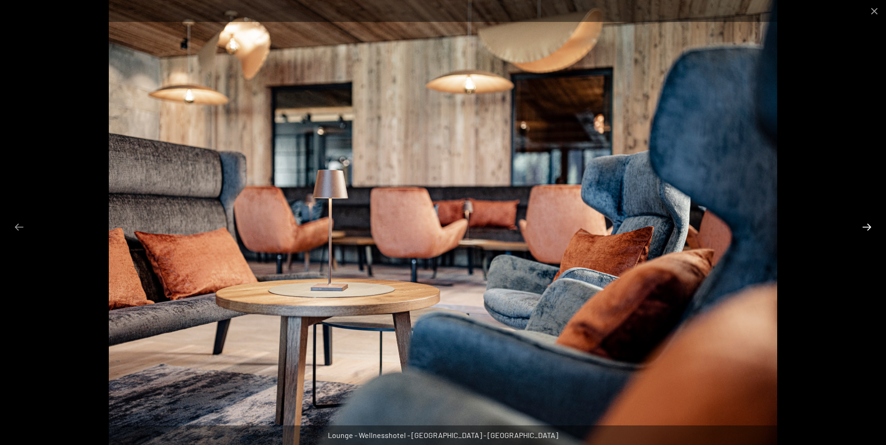
click at [870, 224] on button "Next slide" at bounding box center [867, 227] width 20 height 18
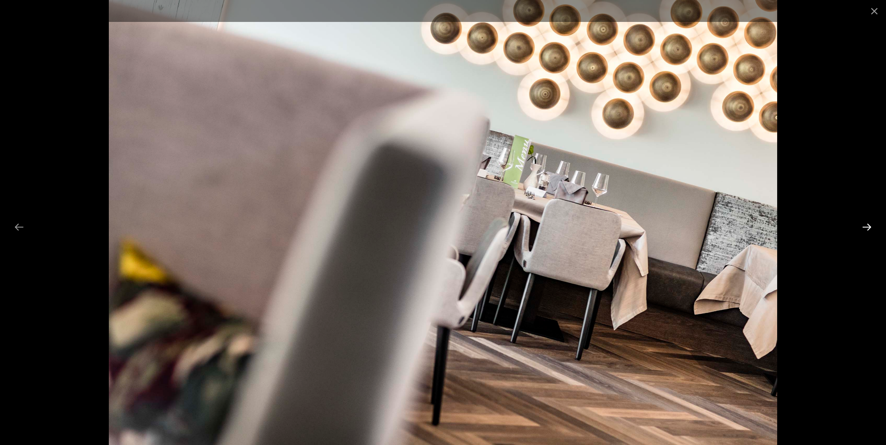
click at [870, 224] on button "Next slide" at bounding box center [867, 227] width 20 height 18
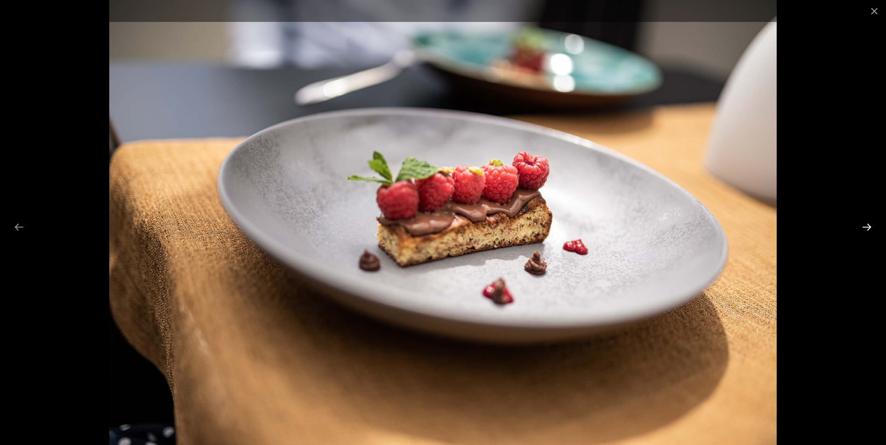
click at [870, 224] on button "Next slide" at bounding box center [867, 227] width 20 height 18
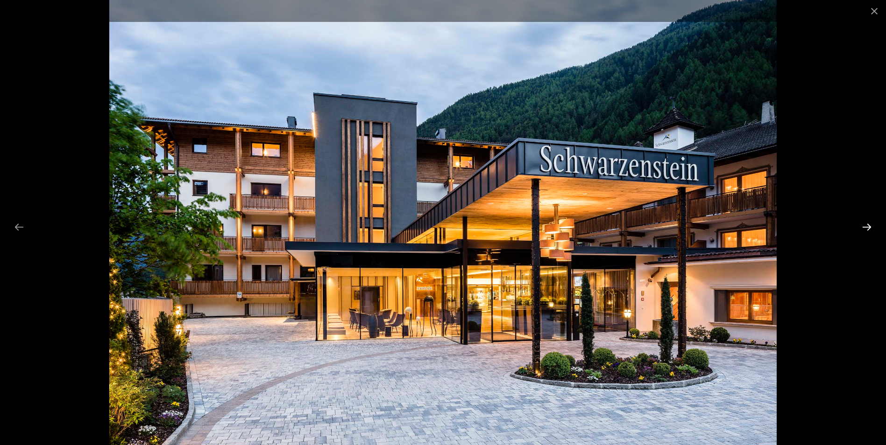
click at [870, 224] on button "Next slide" at bounding box center [867, 227] width 20 height 18
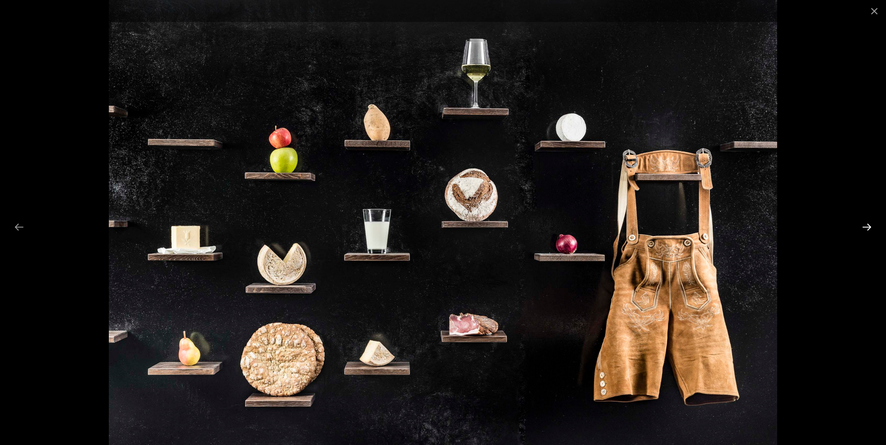
click at [870, 224] on button "Next slide" at bounding box center [867, 227] width 20 height 18
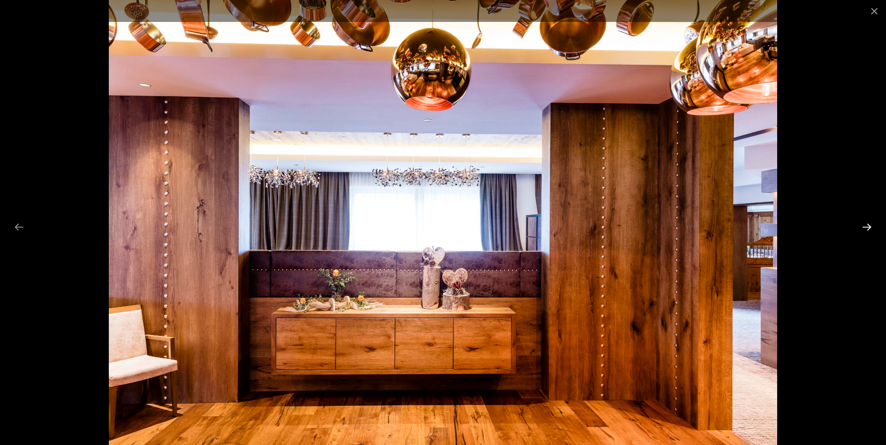
click at [870, 224] on button "Next slide" at bounding box center [867, 227] width 20 height 18
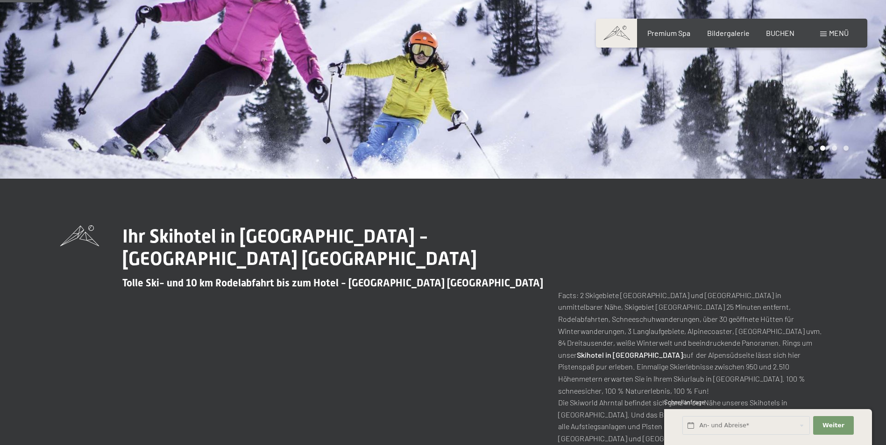
scroll to position [174, 0]
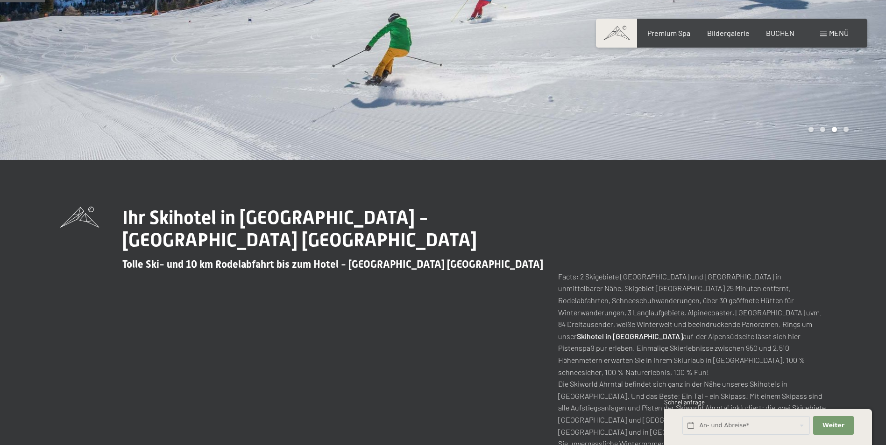
click at [654, 376] on p "Facts: 2 Skigebiete Klausberg und Speikboden in unmittelbarer Nähe, Skigebiet K…" at bounding box center [692, 360] width 268 height 179
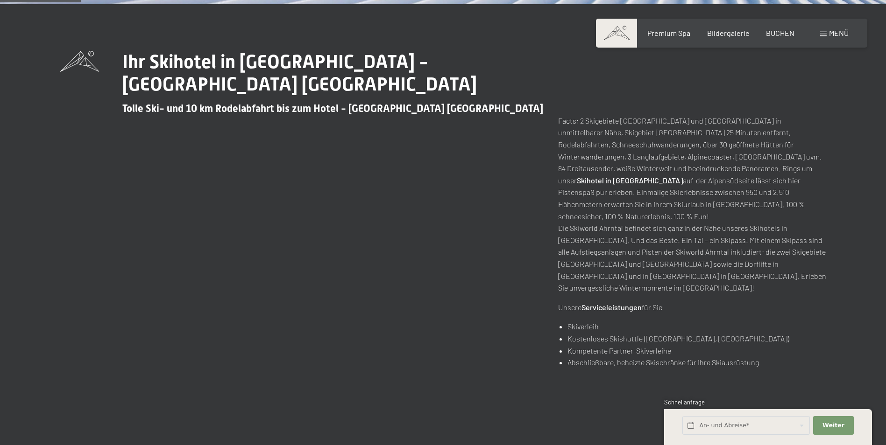
scroll to position [336, 0]
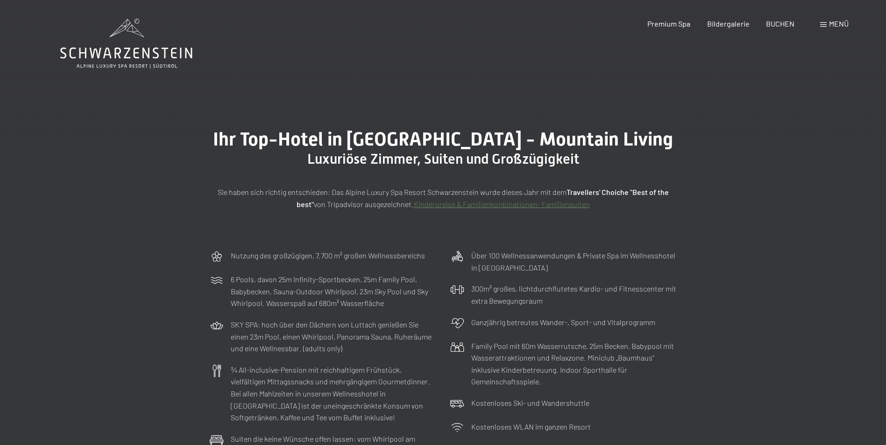
click at [513, 200] on link "Kinderpreise & Familienkonbinationen- Familiensuiten" at bounding box center [502, 204] width 176 height 9
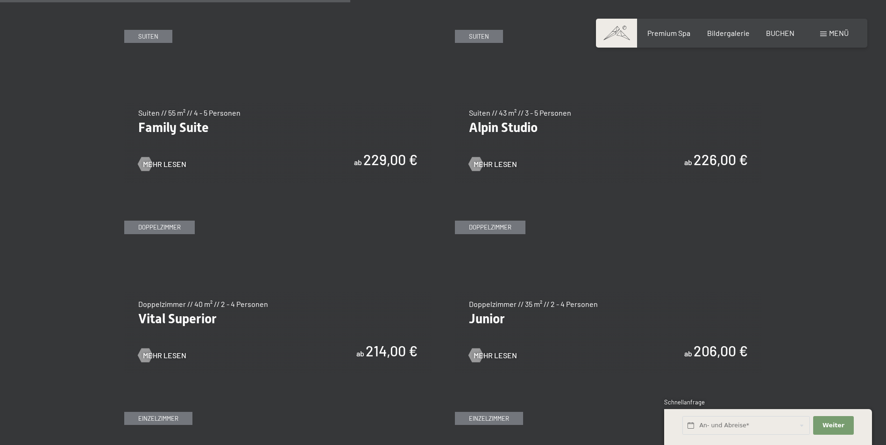
scroll to position [1177, 0]
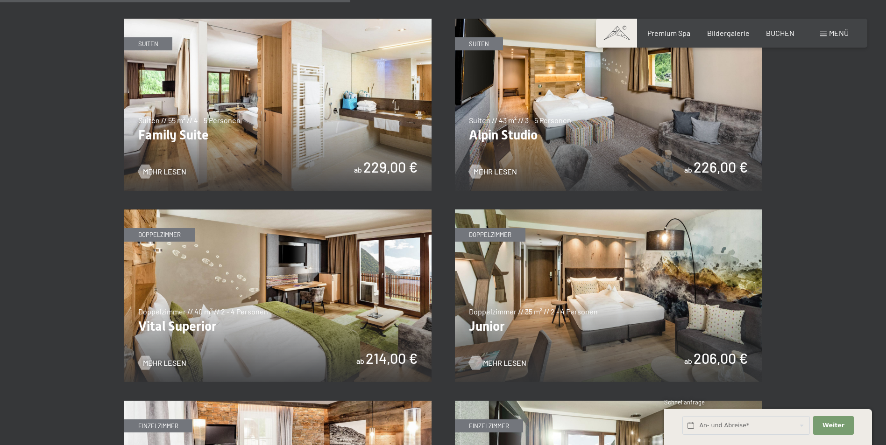
click at [492, 363] on span "Mehr Lesen" at bounding box center [504, 363] width 43 height 10
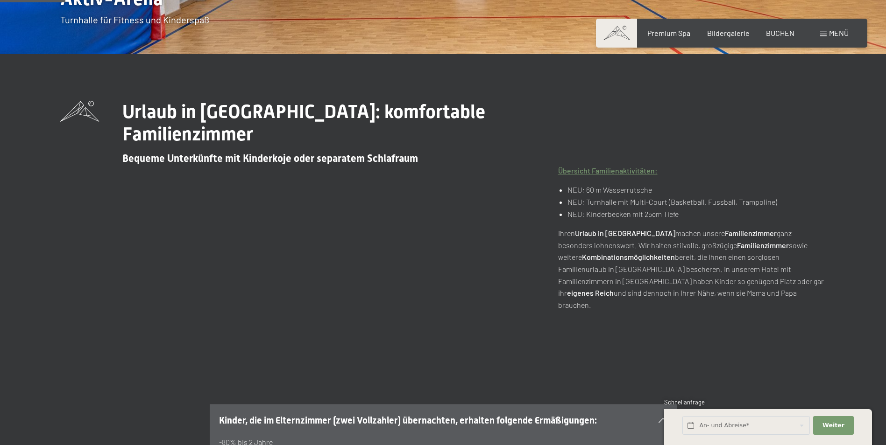
scroll to position [293, 0]
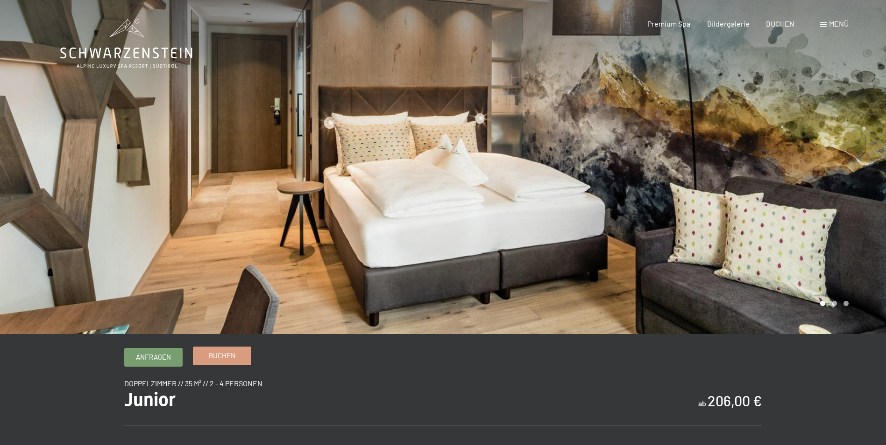
click at [225, 352] on span "Buchen" at bounding box center [222, 356] width 27 height 10
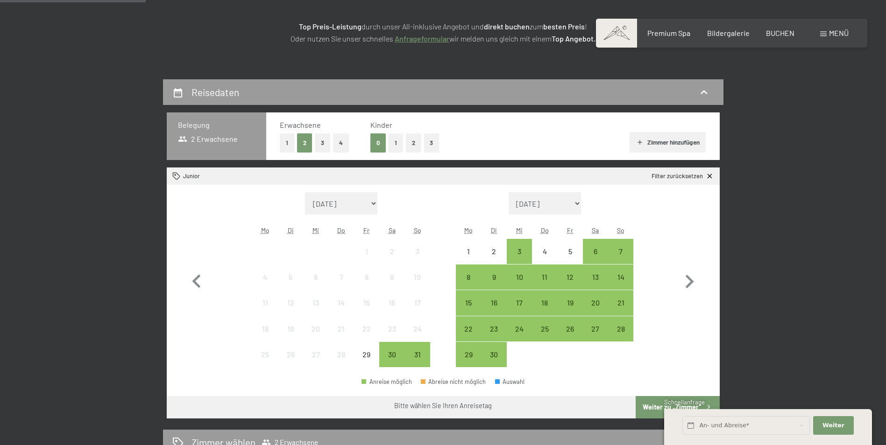
scroll to position [181, 0]
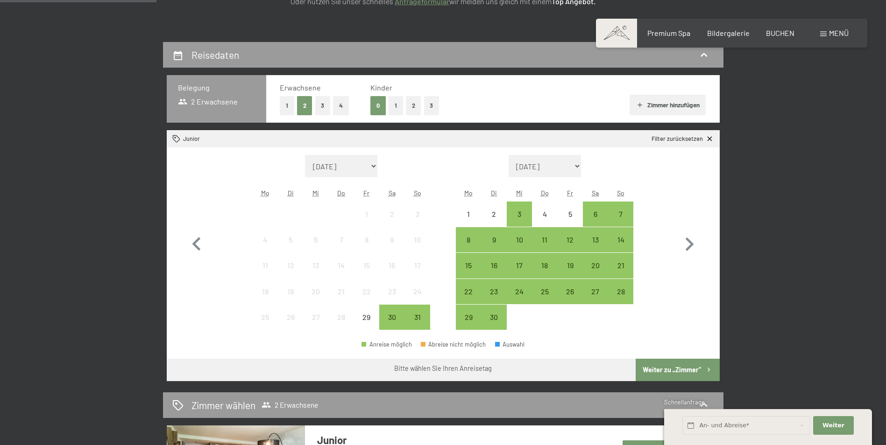
click at [581, 168] on select "September 2025 Oktober 2025 November 2025 Dezember 2025 Januar 2026 Februar 202…" at bounding box center [544, 166] width 73 height 22
select select "2025-11-01"
select select "2025-12-01"
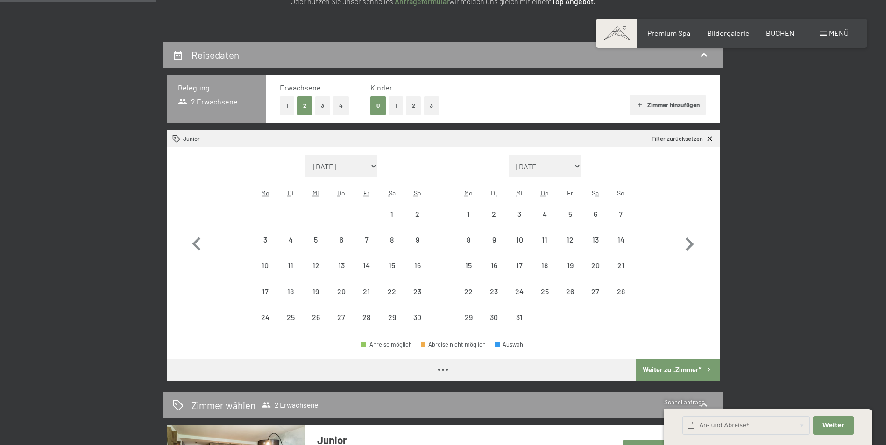
select select "2025-11-01"
select select "2025-12-01"
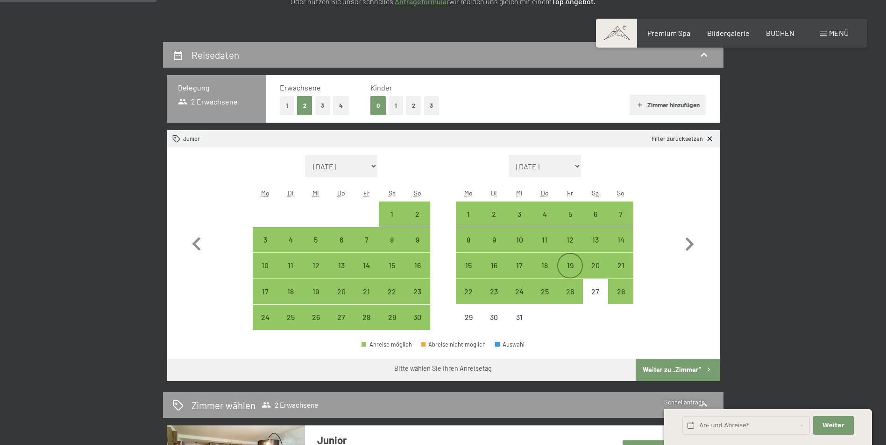
click at [571, 263] on div "19" at bounding box center [569, 273] width 23 height 23
select select "2025-11-01"
select select "2025-12-01"
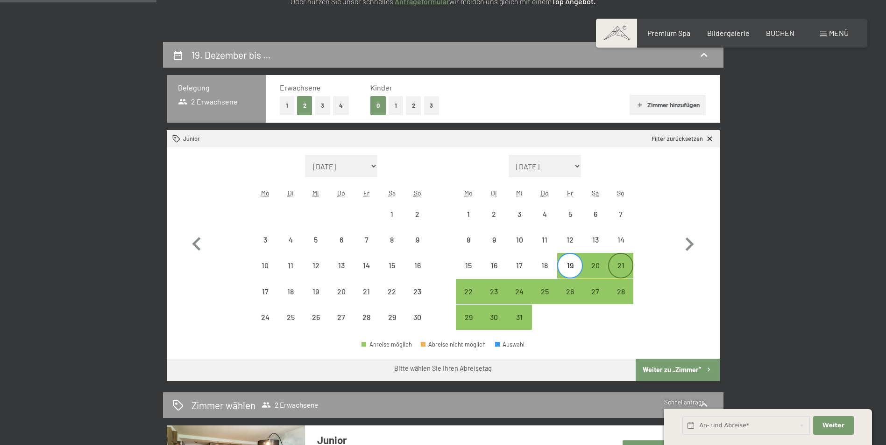
click at [621, 265] on div "21" at bounding box center [620, 273] width 23 height 23
select select "2025-11-01"
select select "2025-12-01"
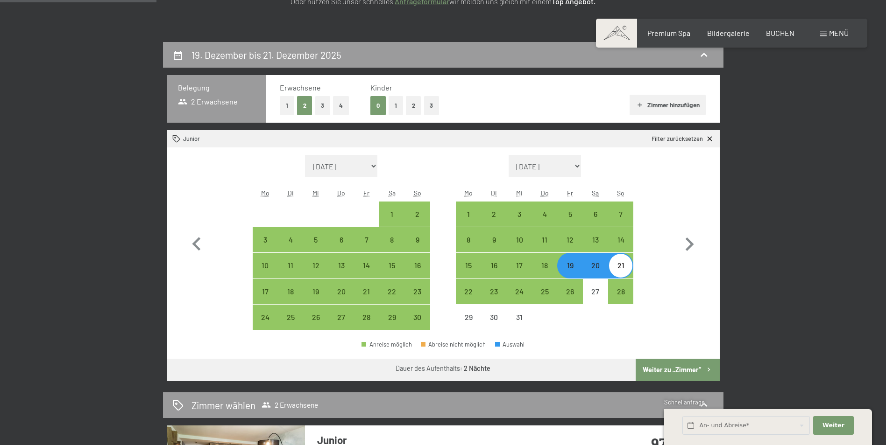
click at [677, 367] on button "Weiter zu „Zimmer“" at bounding box center [677, 370] width 84 height 22
select select "2025-11-01"
select select "2025-12-01"
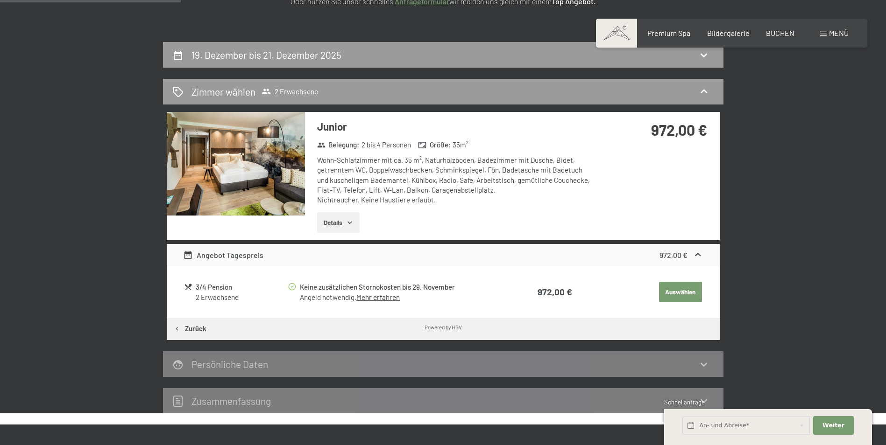
scroll to position [223, 0]
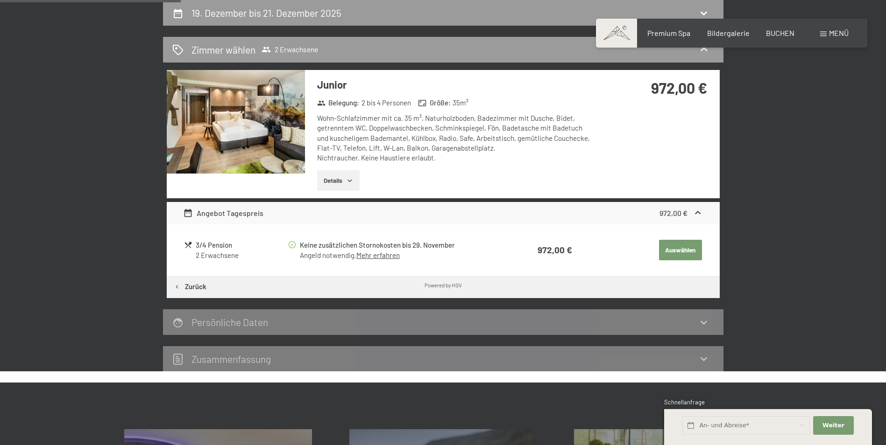
click at [677, 247] on button "Auswählen" at bounding box center [680, 250] width 43 height 21
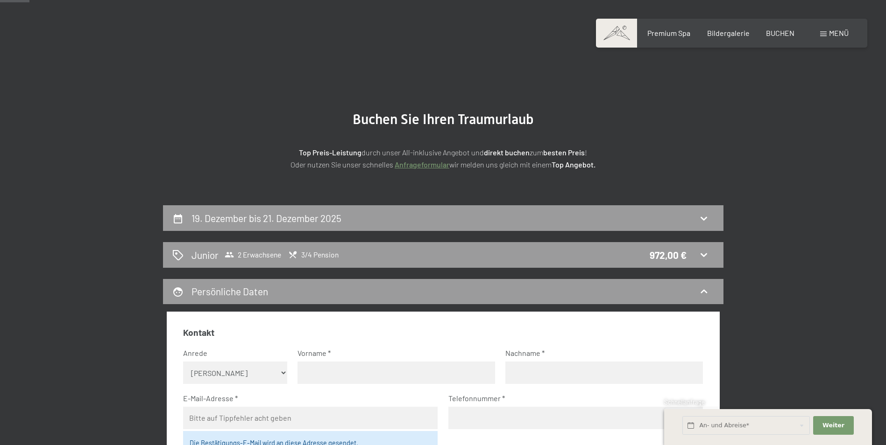
scroll to position [11, 0]
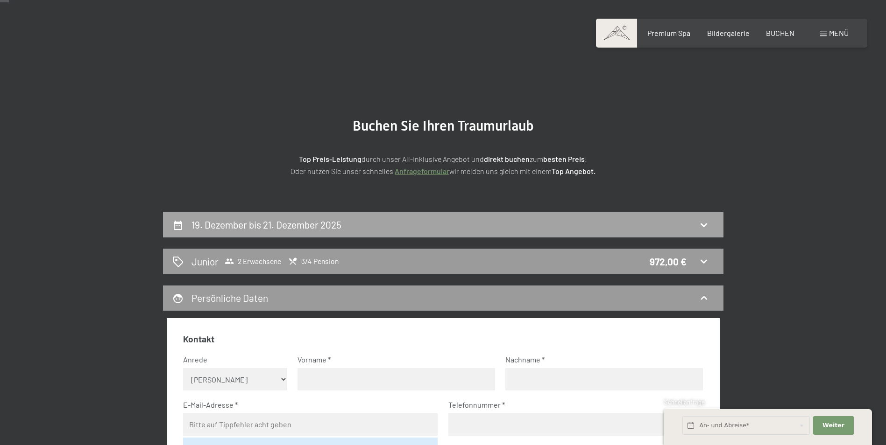
click at [705, 224] on icon at bounding box center [703, 224] width 11 height 11
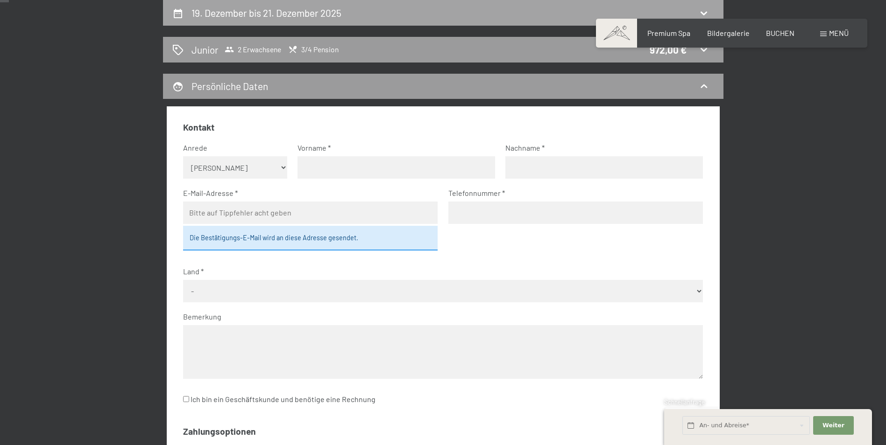
select select "2025-11-01"
select select "2025-12-01"
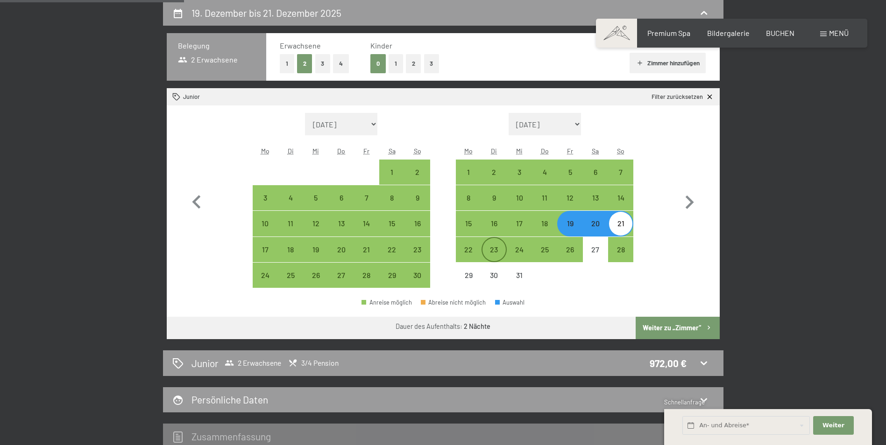
click at [496, 248] on div "23" at bounding box center [493, 257] width 23 height 23
select select "2025-11-01"
select select "2025-12-01"
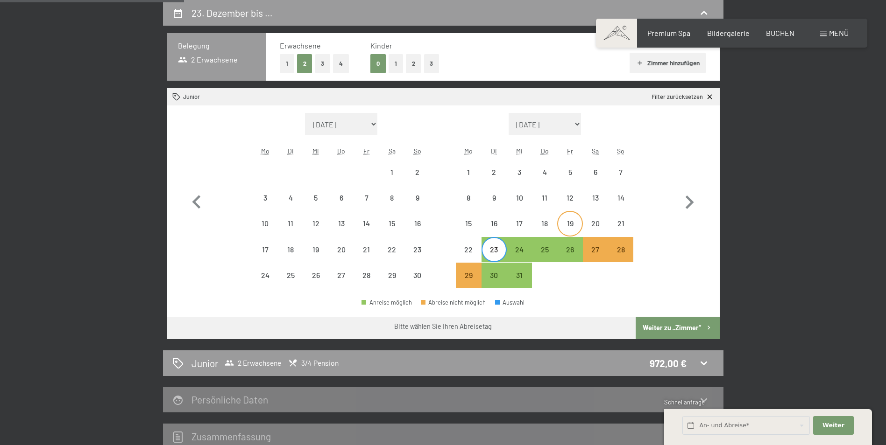
click at [576, 219] on div "19" at bounding box center [569, 223] width 23 height 23
select select "2025-11-01"
select select "2025-12-01"
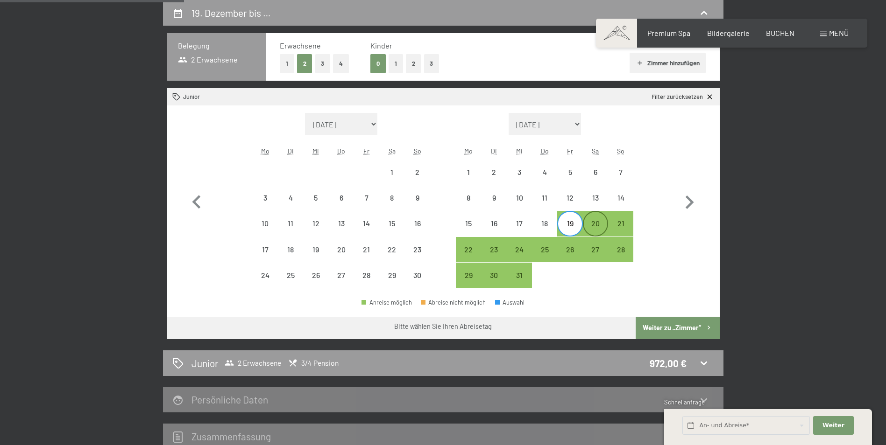
click at [594, 220] on div "20" at bounding box center [595, 231] width 23 height 23
select select "2025-11-01"
select select "2025-12-01"
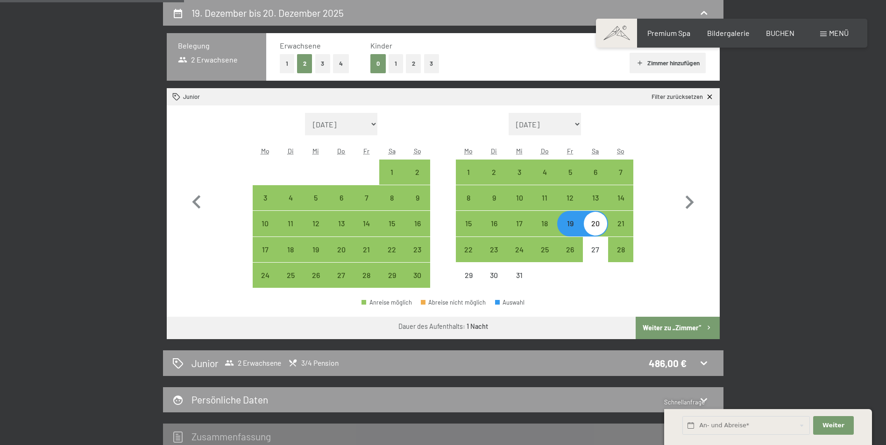
click at [571, 226] on div "19" at bounding box center [569, 231] width 23 height 23
select select "2025-11-01"
select select "2025-12-01"
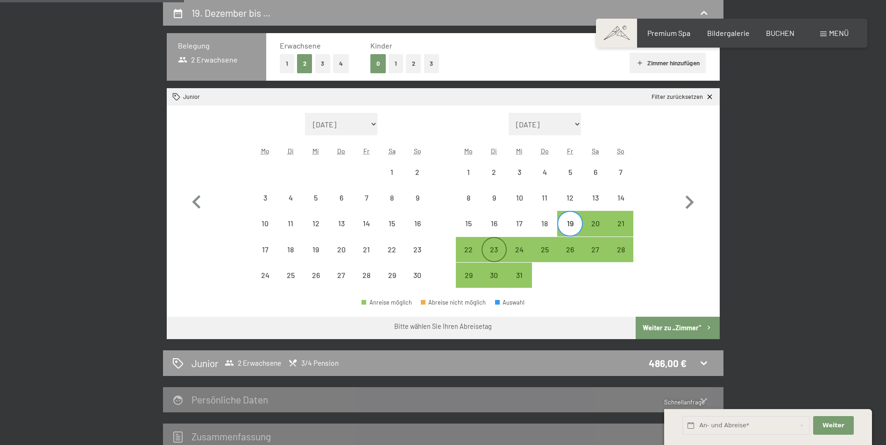
click at [496, 251] on div "23" at bounding box center [493, 257] width 23 height 23
select select "2025-11-01"
select select "2025-12-01"
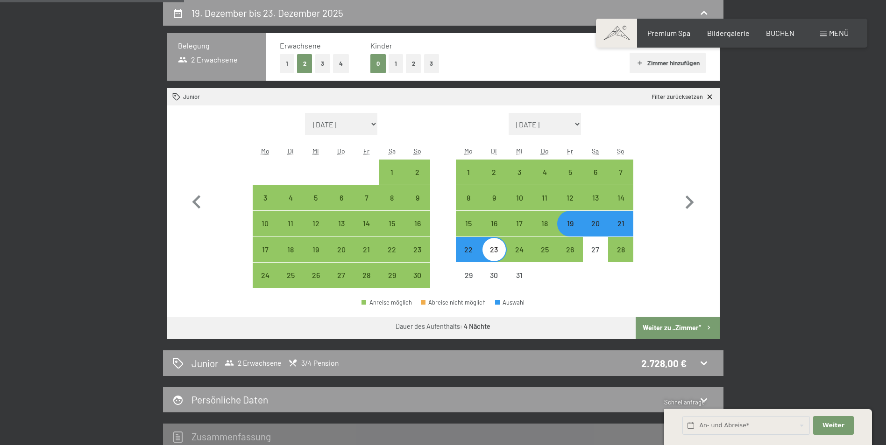
click at [394, 62] on button "1" at bounding box center [395, 63] width 14 height 19
select select "2025-11-01"
select select "2025-12-01"
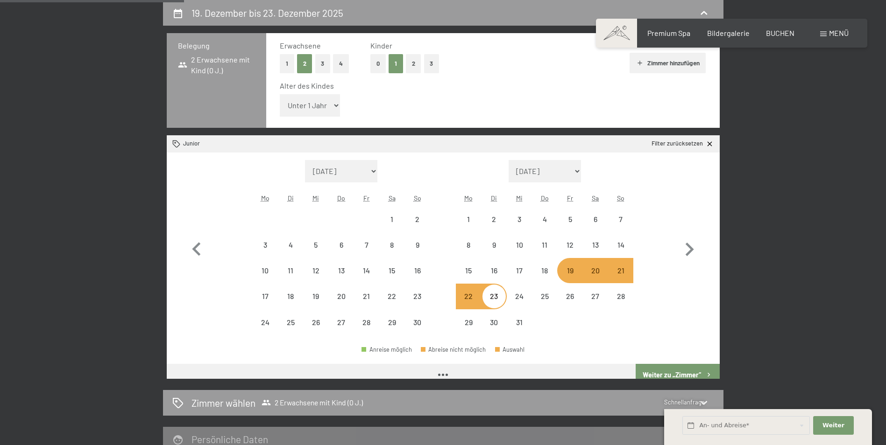
select select "2025-11-01"
select select "2025-12-01"
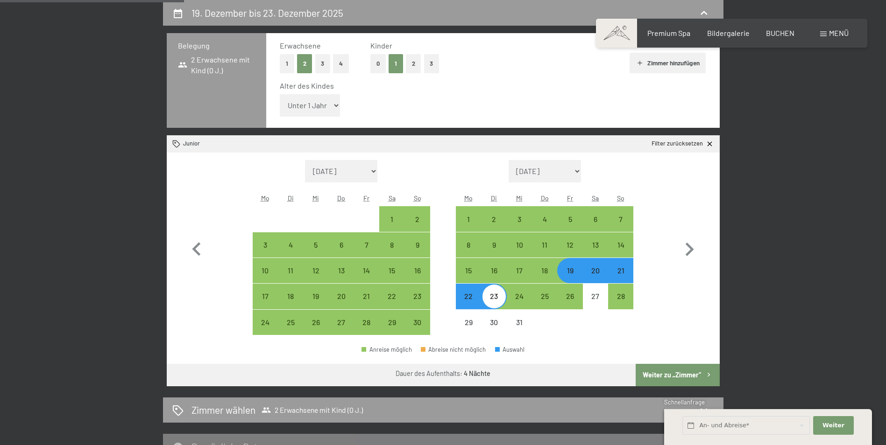
click at [338, 105] on select "Unter 1 Jahr 1 Jahr 2 Jahre 3 Jahre 4 Jahre 5 Jahre 6 Jahre 7 Jahre 8 Jahre 9 J…" at bounding box center [310, 105] width 61 height 22
select select "9"
click at [280, 94] on select "Unter 1 Jahr 1 Jahr 2 Jahre 3 Jahre 4 Jahre 5 Jahre 6 Jahre 7 Jahre 8 Jahre 9 J…" at bounding box center [310, 105] width 61 height 22
select select "2025-11-01"
select select "2025-12-01"
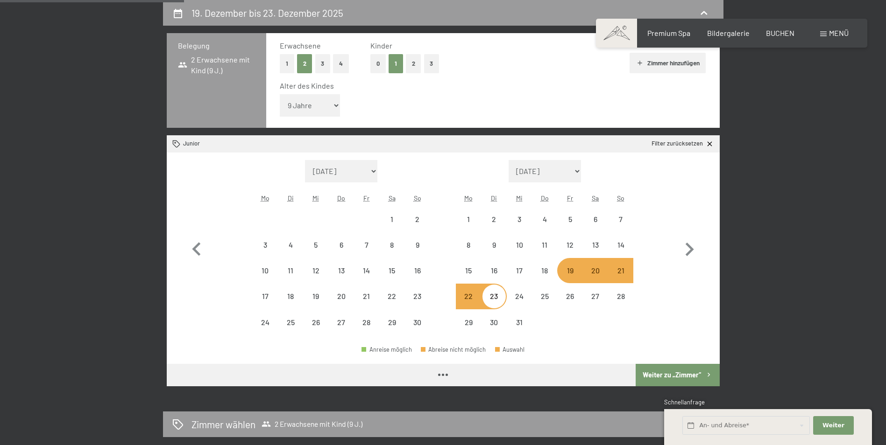
select select "2025-11-01"
select select "2025-12-01"
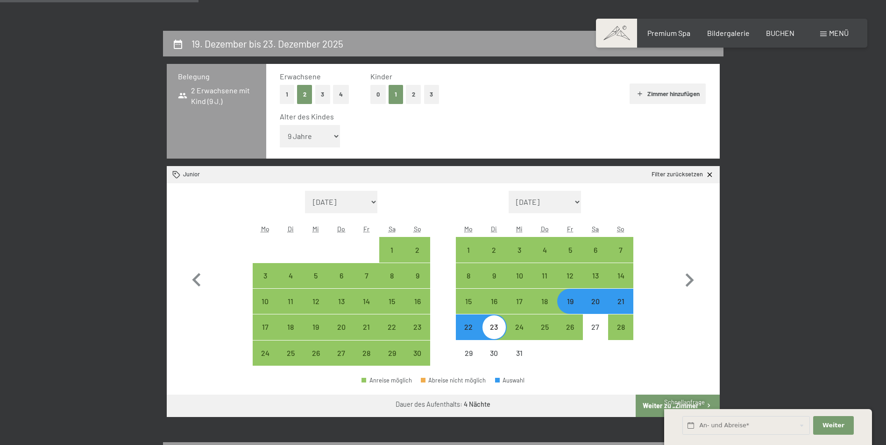
scroll to position [267, 0]
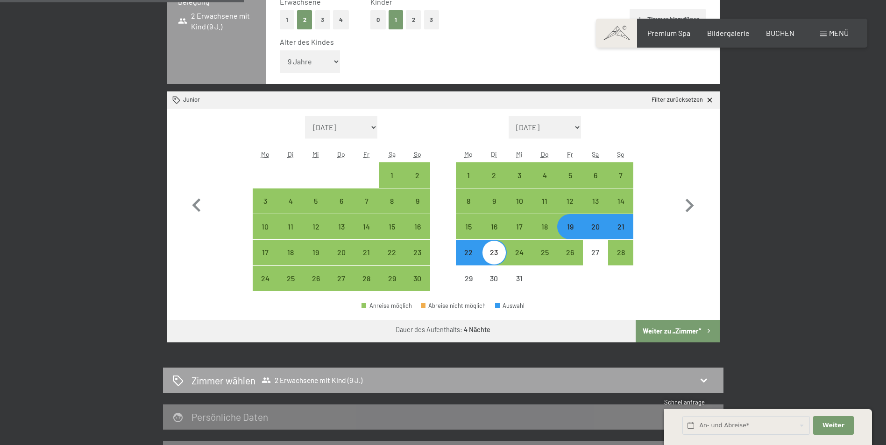
click at [701, 376] on icon at bounding box center [703, 380] width 11 height 11
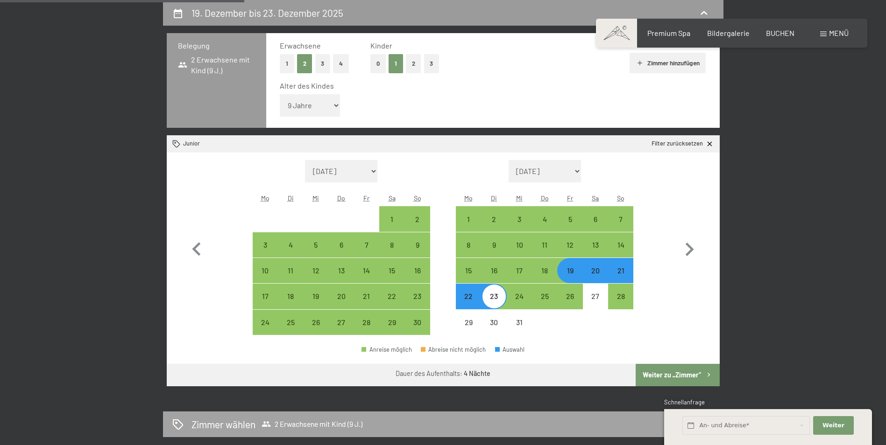
select select "2025-11-01"
select select "2025-12-01"
